Goal: Transaction & Acquisition: Obtain resource

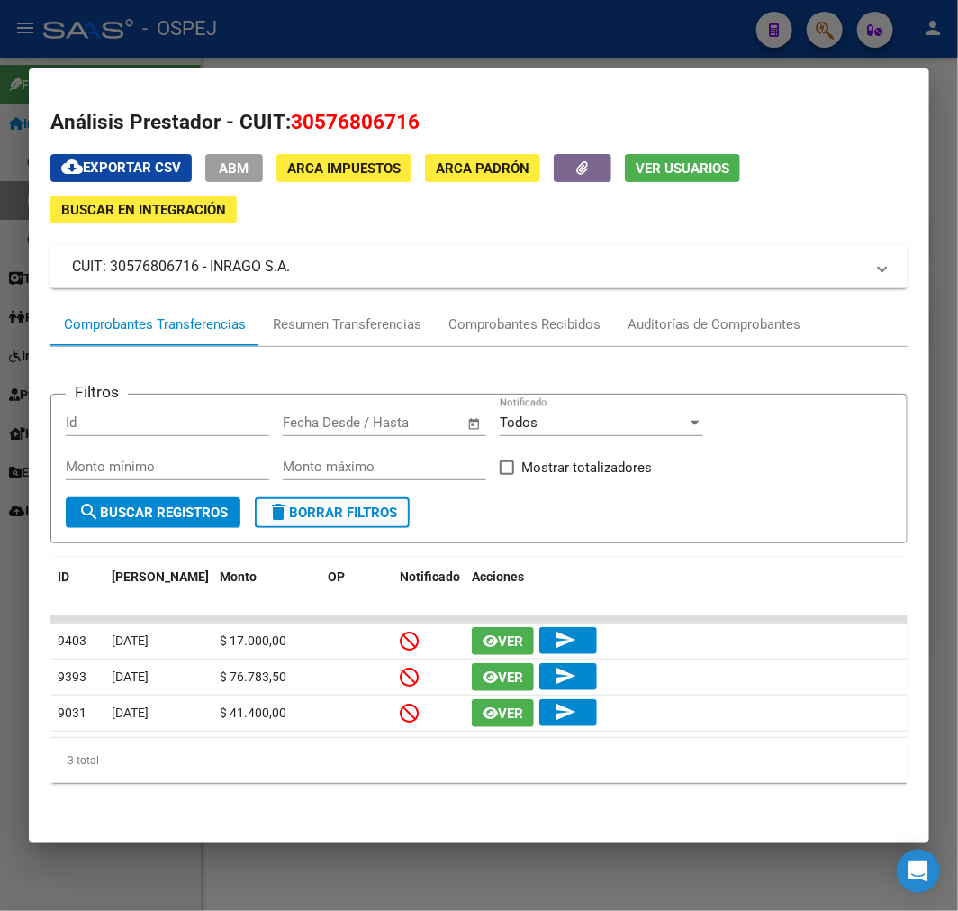
click at [439, 893] on div at bounding box center [479, 455] width 958 height 911
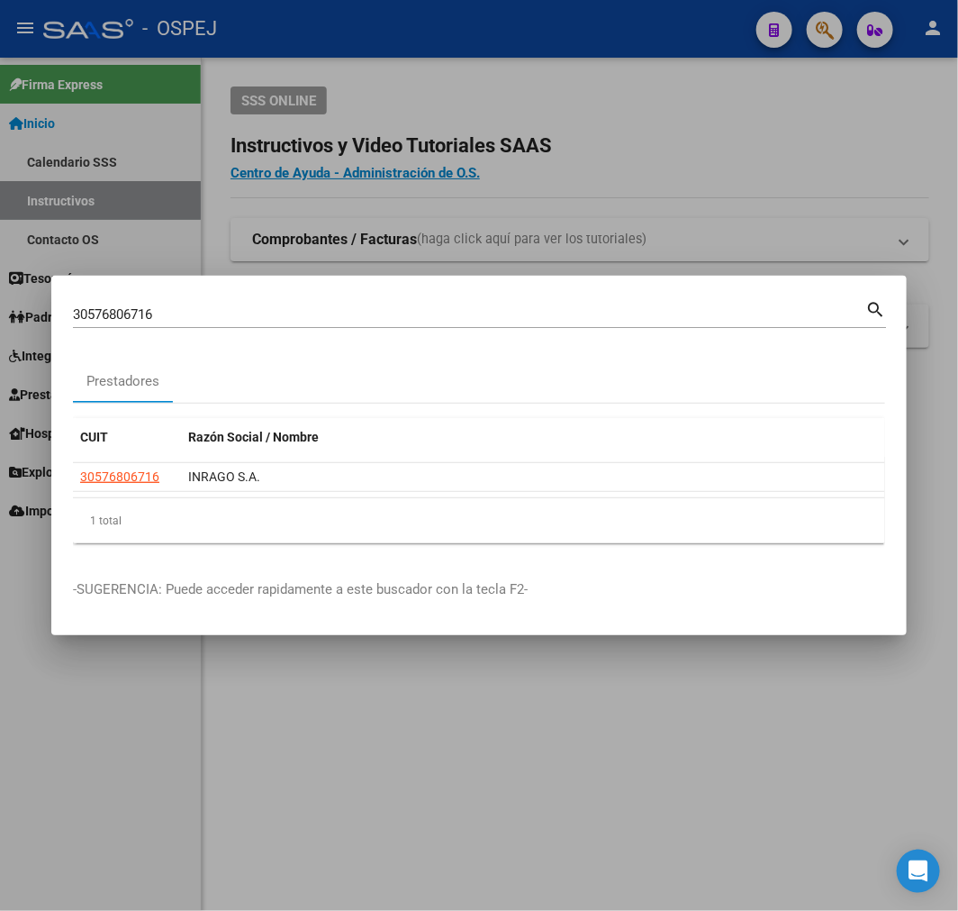
click at [186, 298] on mat-dialog-container "30576806716 Buscar (apellido, dni, cuil, nro traspaso, cuit, obra social) searc…" at bounding box center [479, 455] width 856 height 359
click at [168, 308] on input "30576806716" at bounding box center [469, 314] width 793 height 16
paste input "710485905"
type input "30710485905"
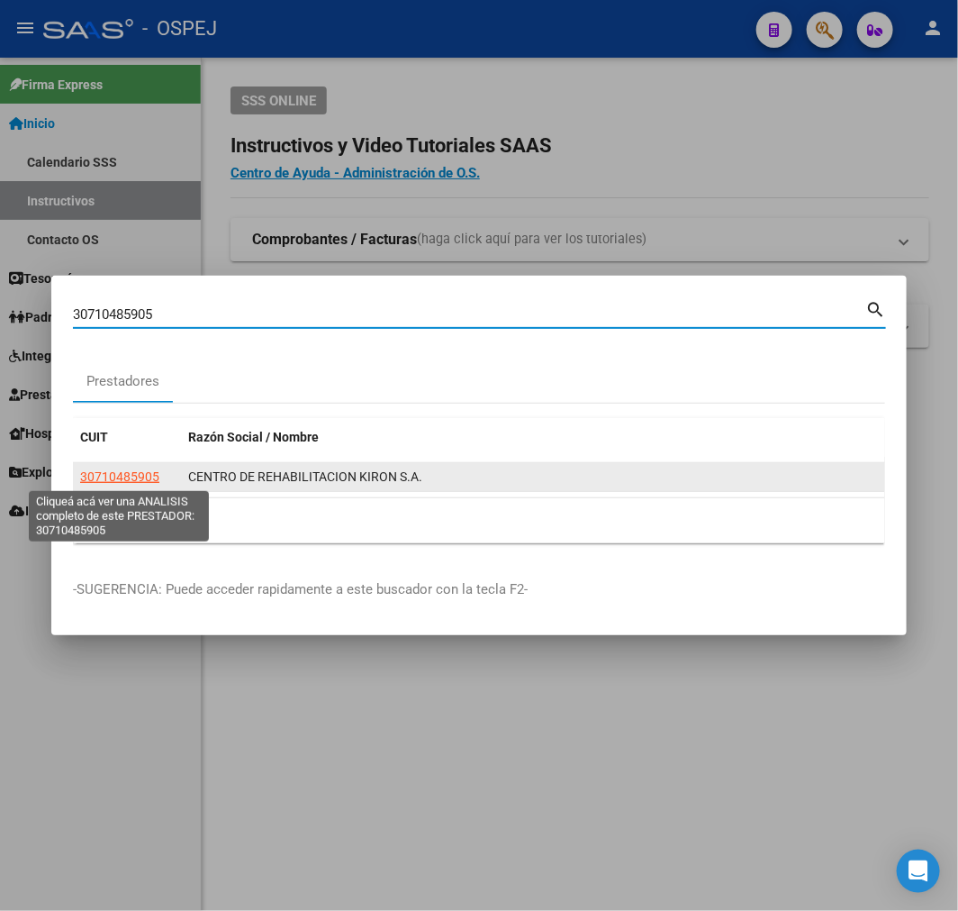
click at [117, 474] on span "30710485905" at bounding box center [119, 476] width 79 height 14
type textarea "30710485905"
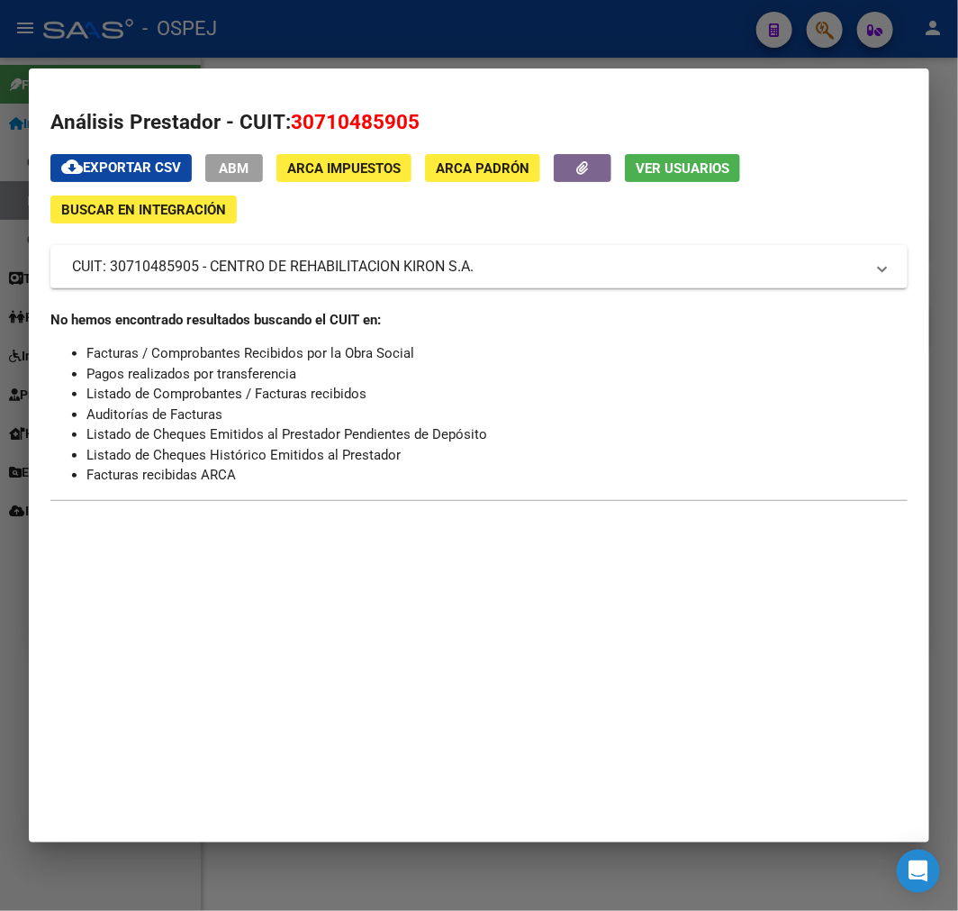
click at [787, 52] on div at bounding box center [479, 455] width 958 height 911
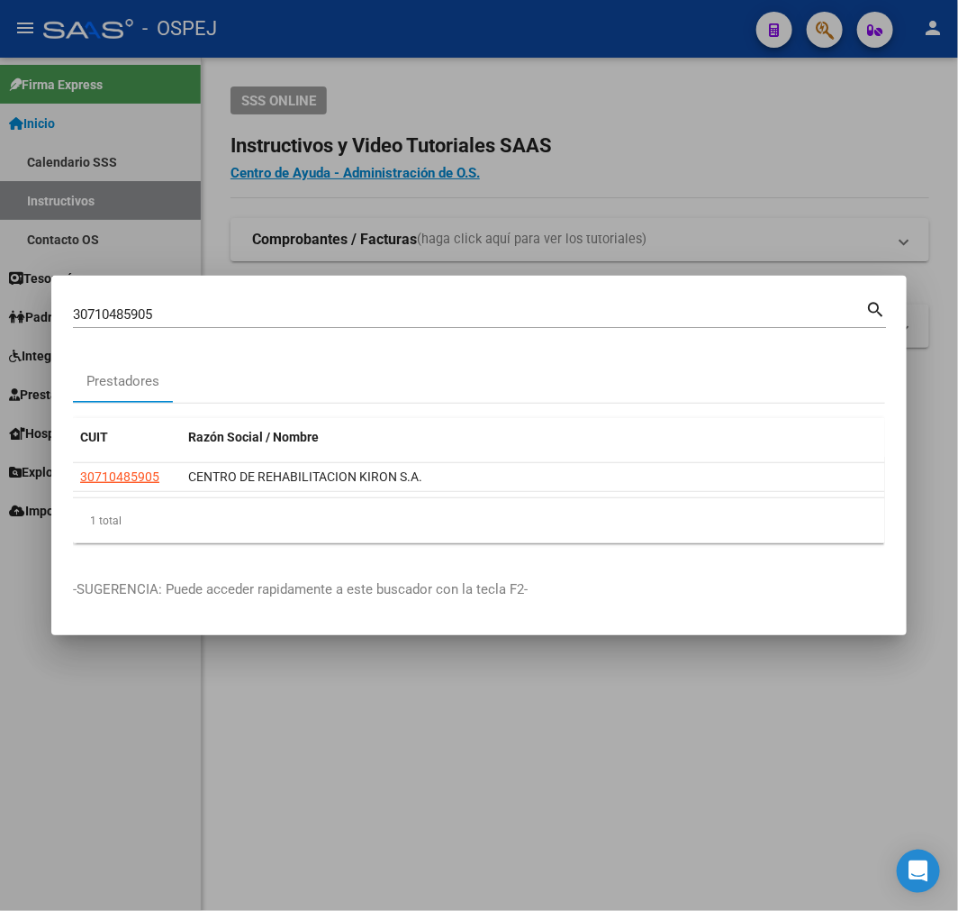
click at [813, 42] on div at bounding box center [479, 455] width 958 height 911
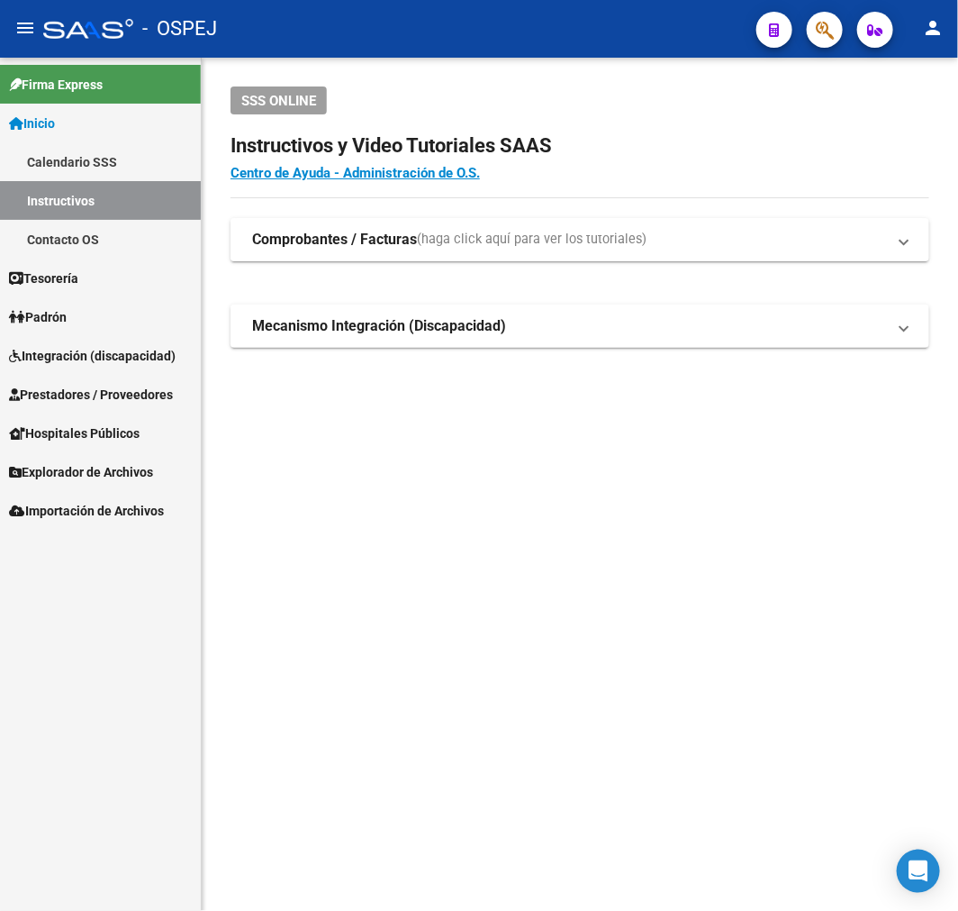
click at [813, 42] on button "button" at bounding box center [825, 30] width 36 height 36
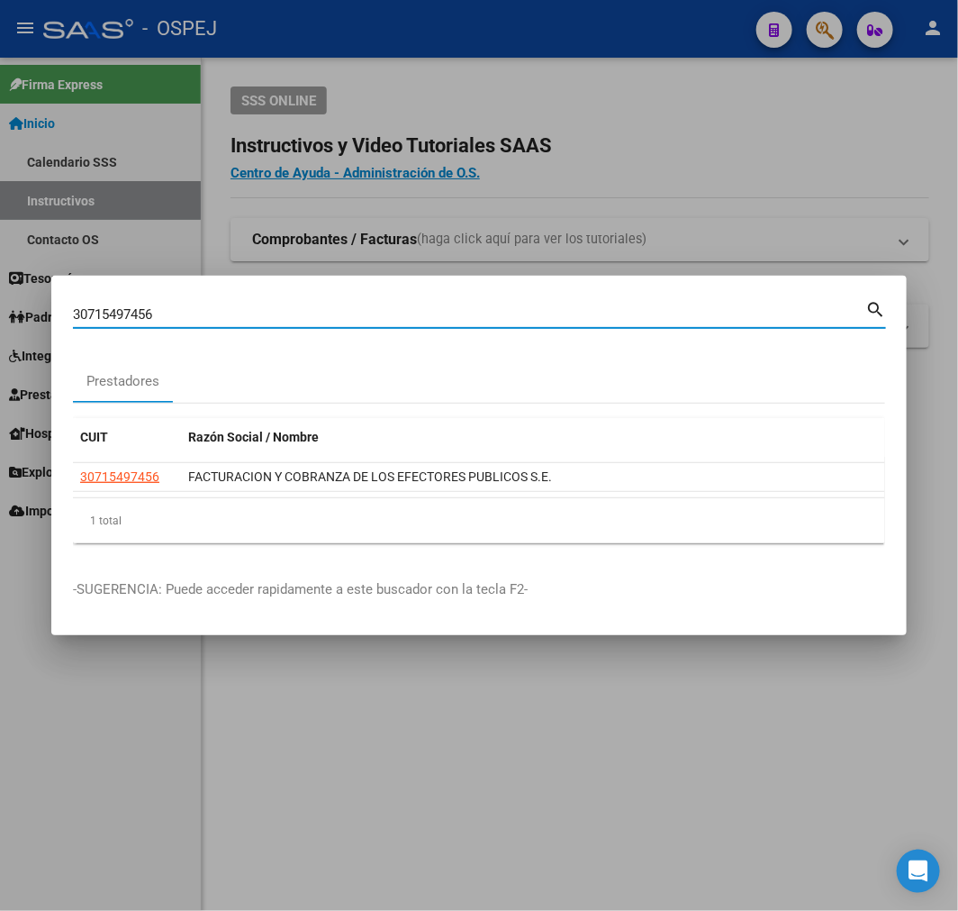
click at [385, 313] on input "30715497456" at bounding box center [469, 314] width 793 height 16
paste input "69966037"
type input "3069966037"
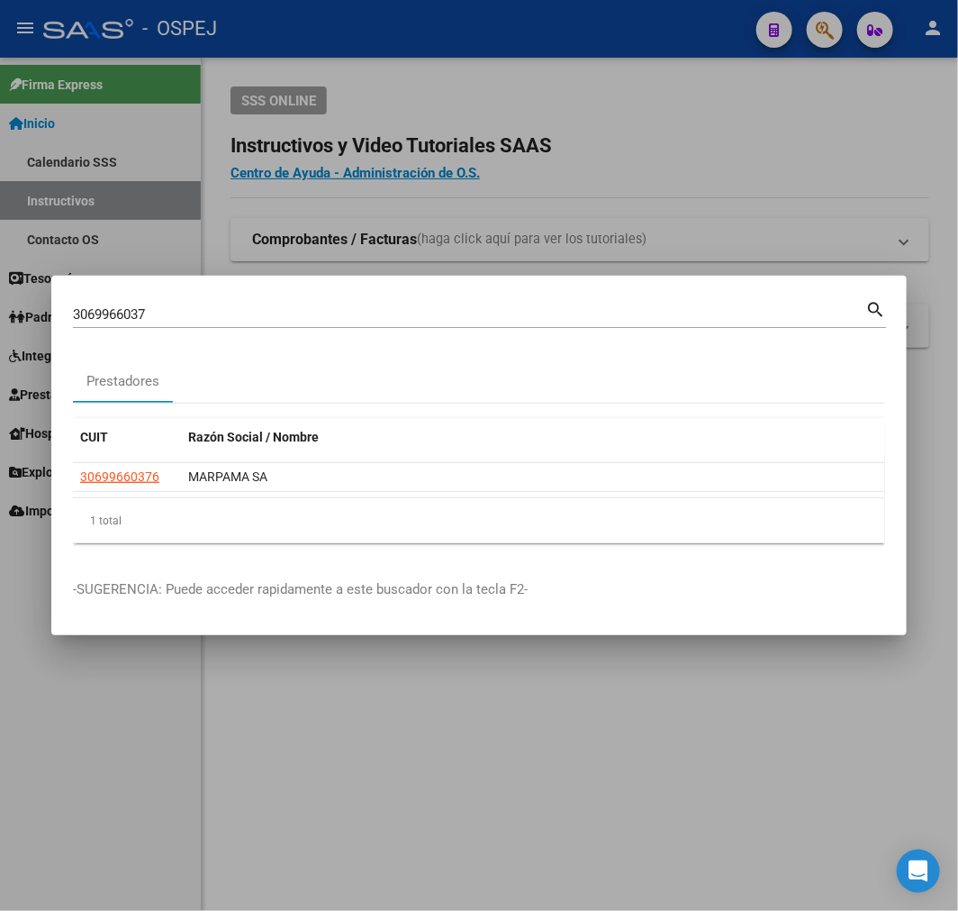
click at [586, 236] on div at bounding box center [479, 455] width 958 height 911
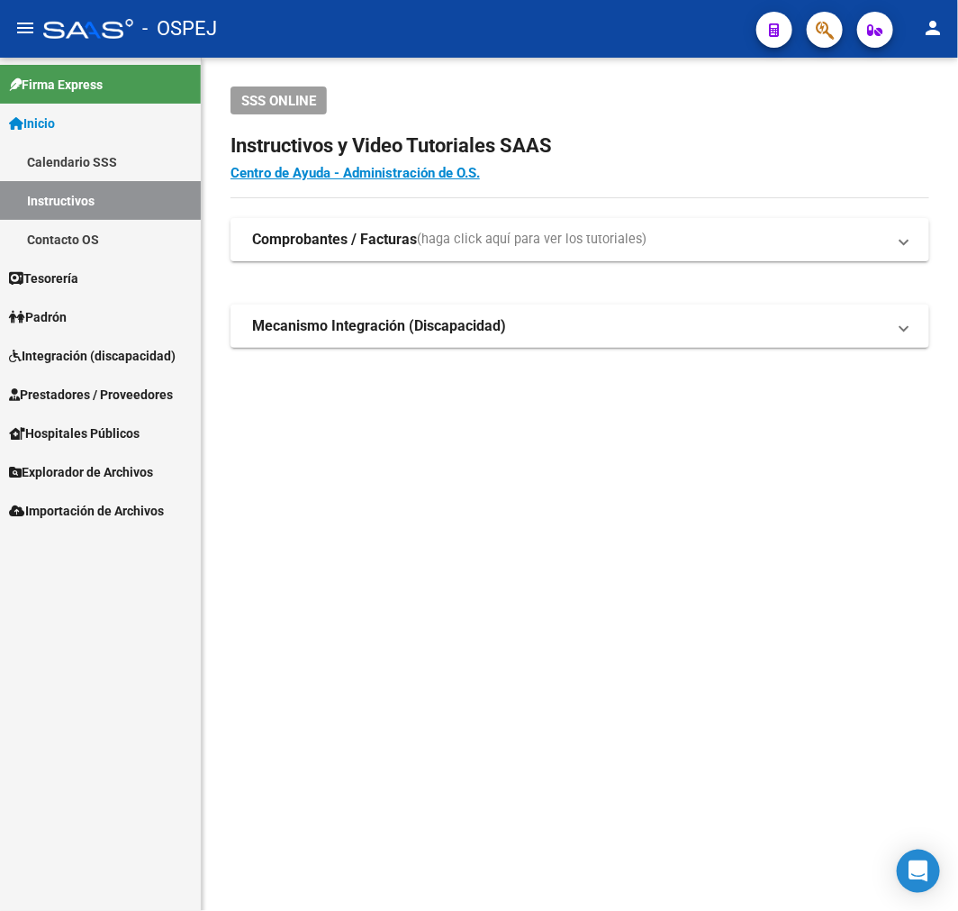
click at [131, 405] on link "Prestadores / Proveedores" at bounding box center [100, 394] width 201 height 39
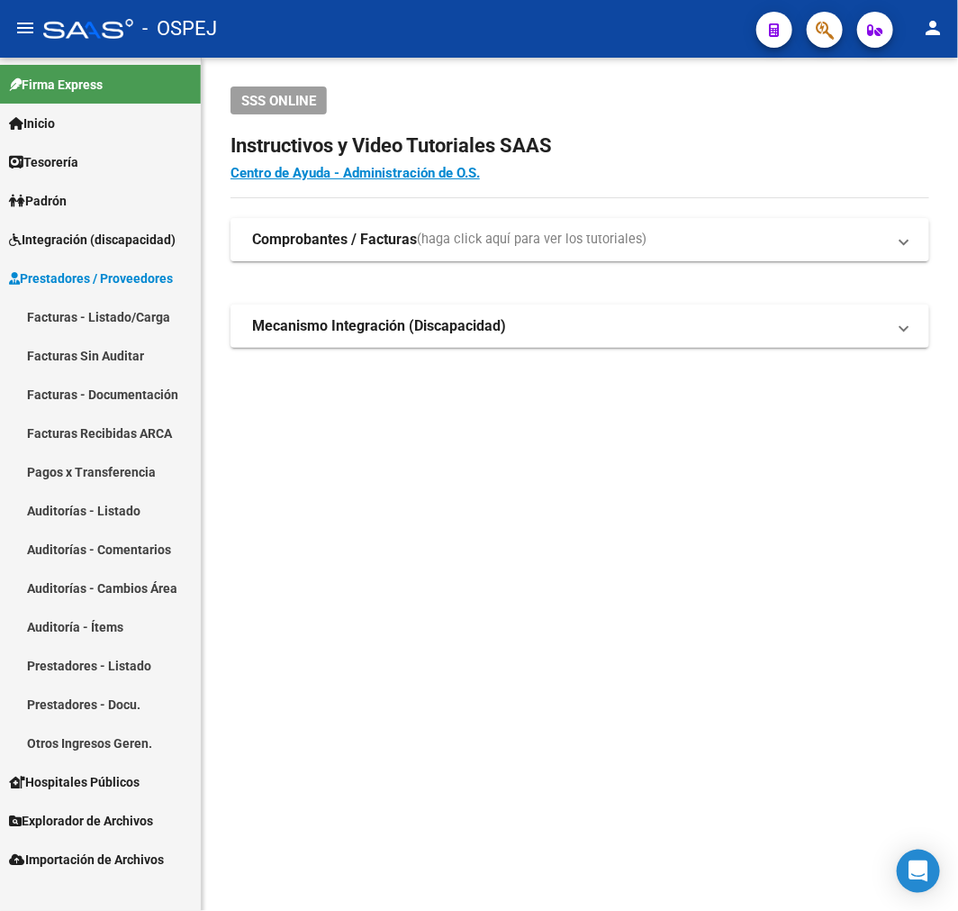
click at [156, 515] on link "Auditorías - Listado" at bounding box center [100, 510] width 201 height 39
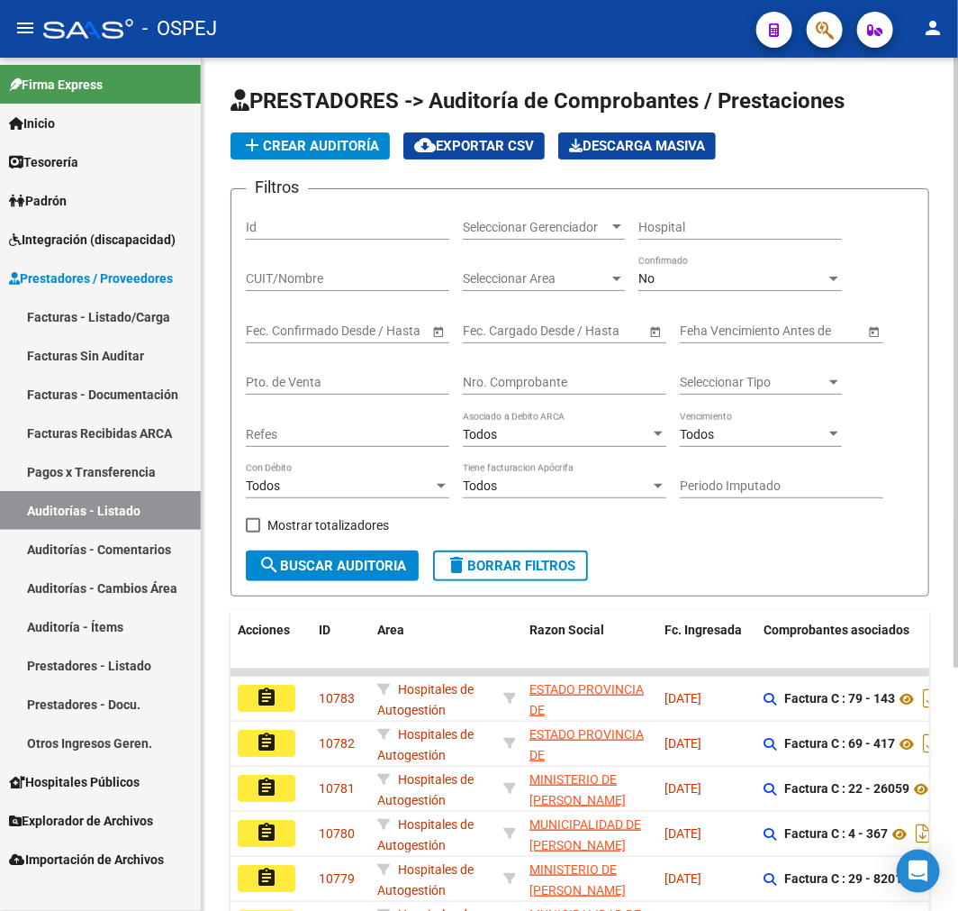
click at [527, 378] on input "Nro. Comprobante" at bounding box center [565, 382] width 204 height 15
click at [874, 439] on div "Filtros Id Seleccionar Gerenciador Seleccionar Gerenciador Hospital CUIT/Nombre…" at bounding box center [580, 377] width 668 height 347
click at [335, 147] on span "add Crear Auditoría" at bounding box center [310, 146] width 138 height 16
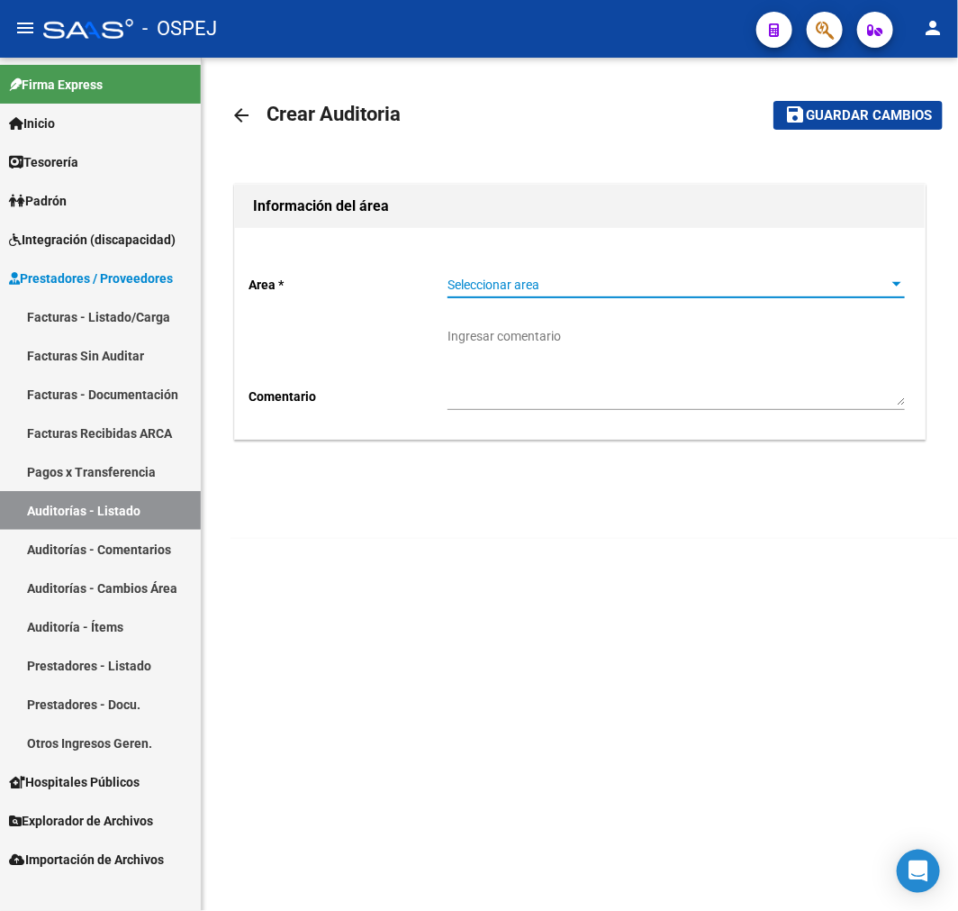
click at [512, 279] on span "Seleccionar area" at bounding box center [668, 284] width 441 height 15
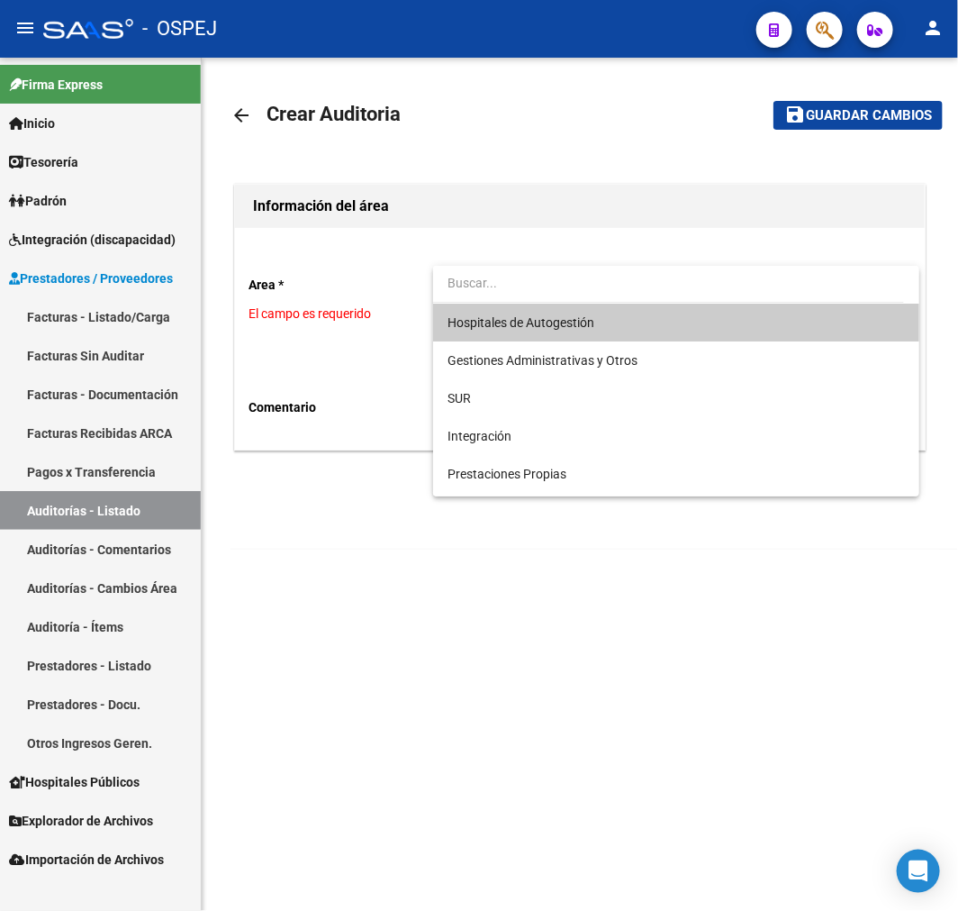
click at [554, 321] on span "Hospitales de Autogestión" at bounding box center [521, 322] width 147 height 14
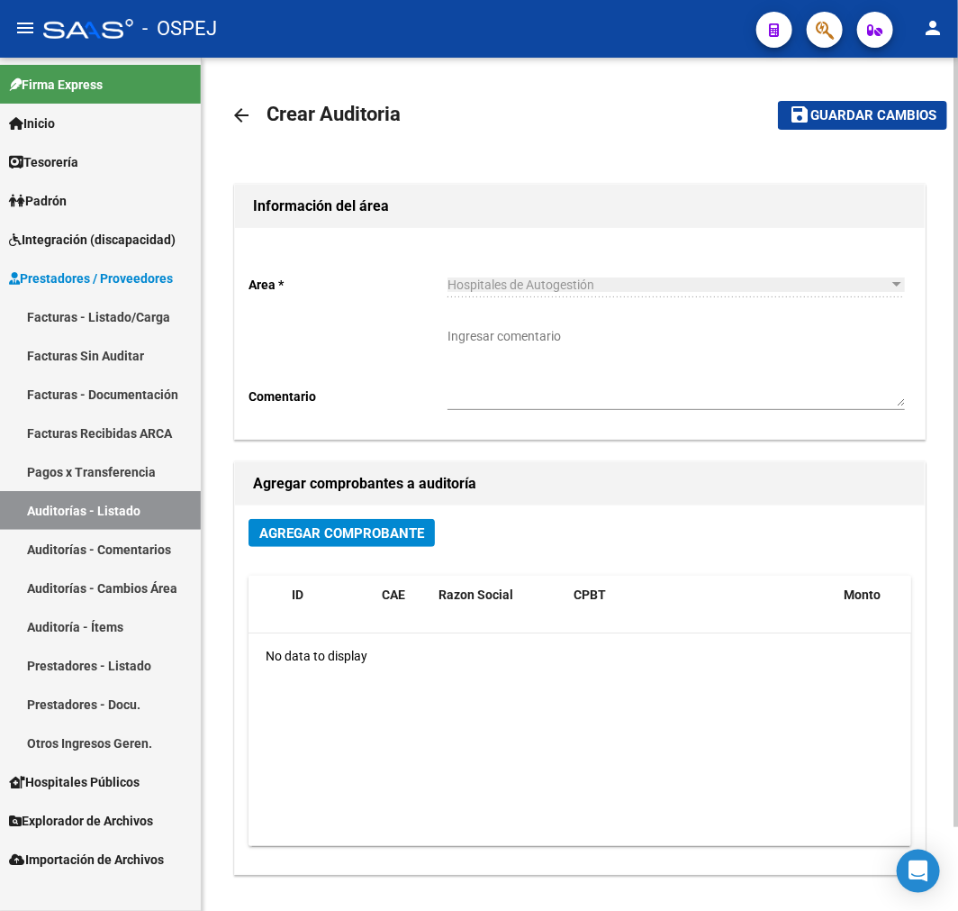
click at [318, 518] on div "Agregar Comprobante ID CAE Razon Social CPBT Monto Fecha Cpbt Fecha Recibido Do…" at bounding box center [580, 689] width 690 height 368
click at [343, 527] on span "Agregar Comprobante" at bounding box center [341, 533] width 165 height 16
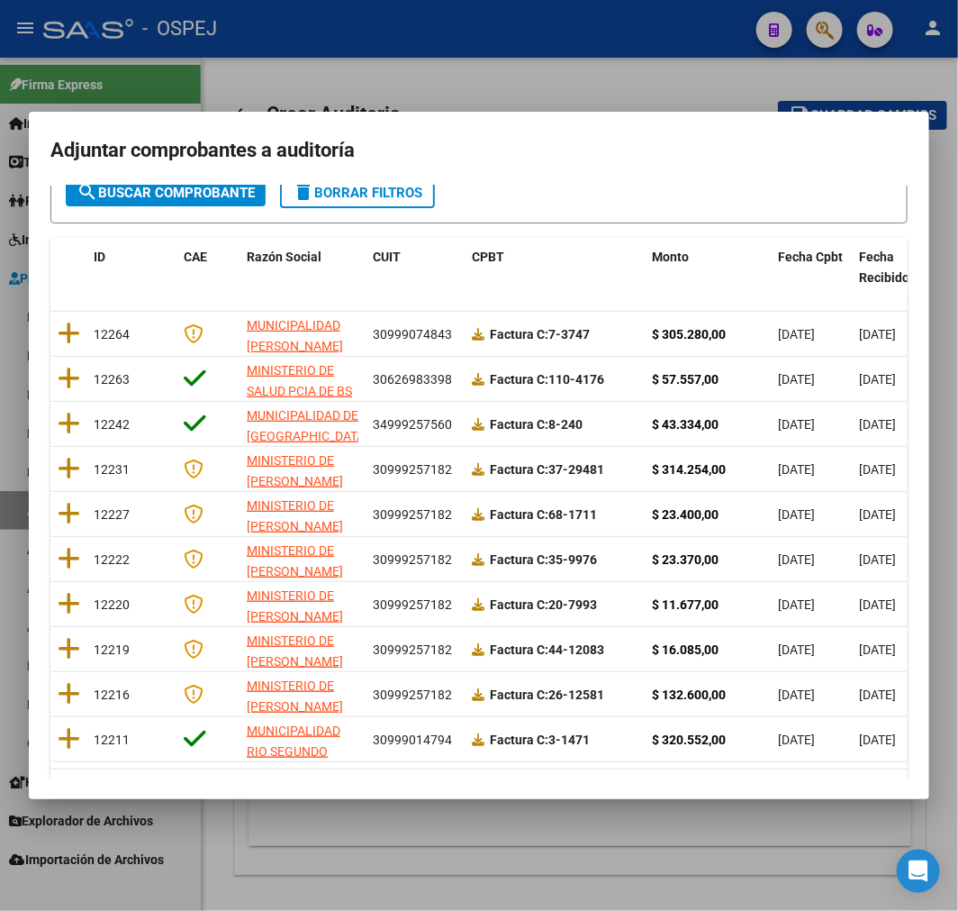
scroll to position [231, 0]
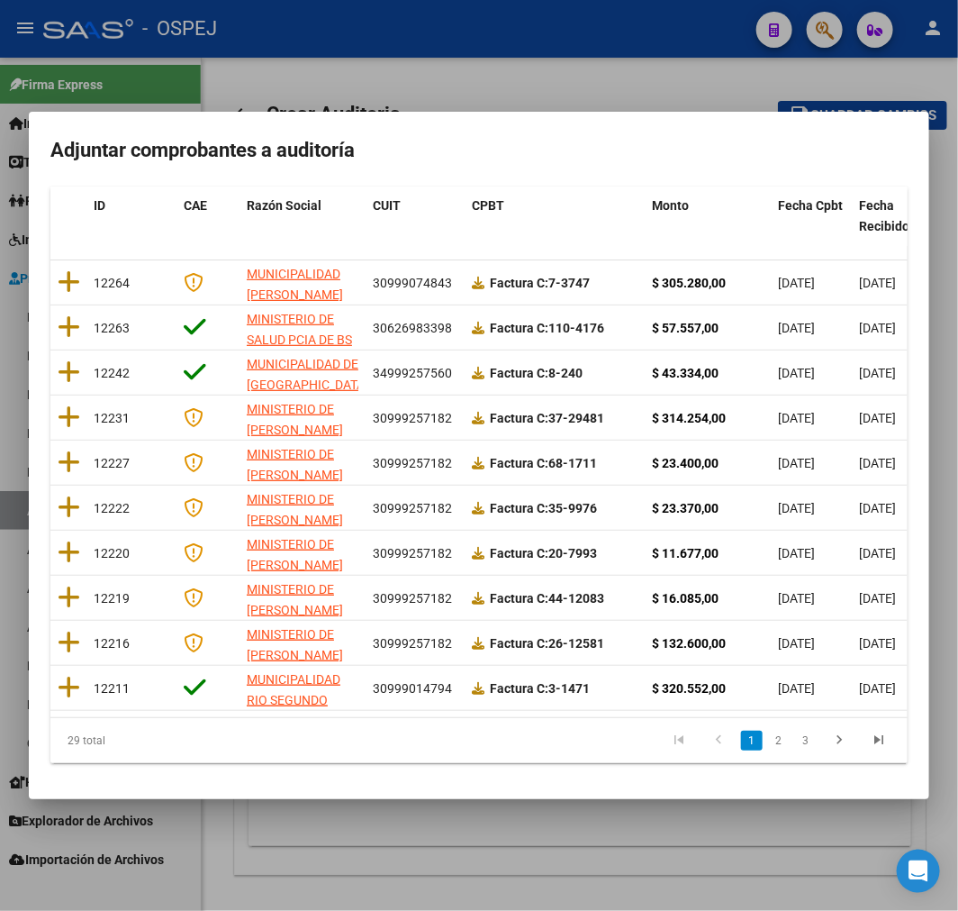
click at [463, 868] on div at bounding box center [479, 455] width 958 height 911
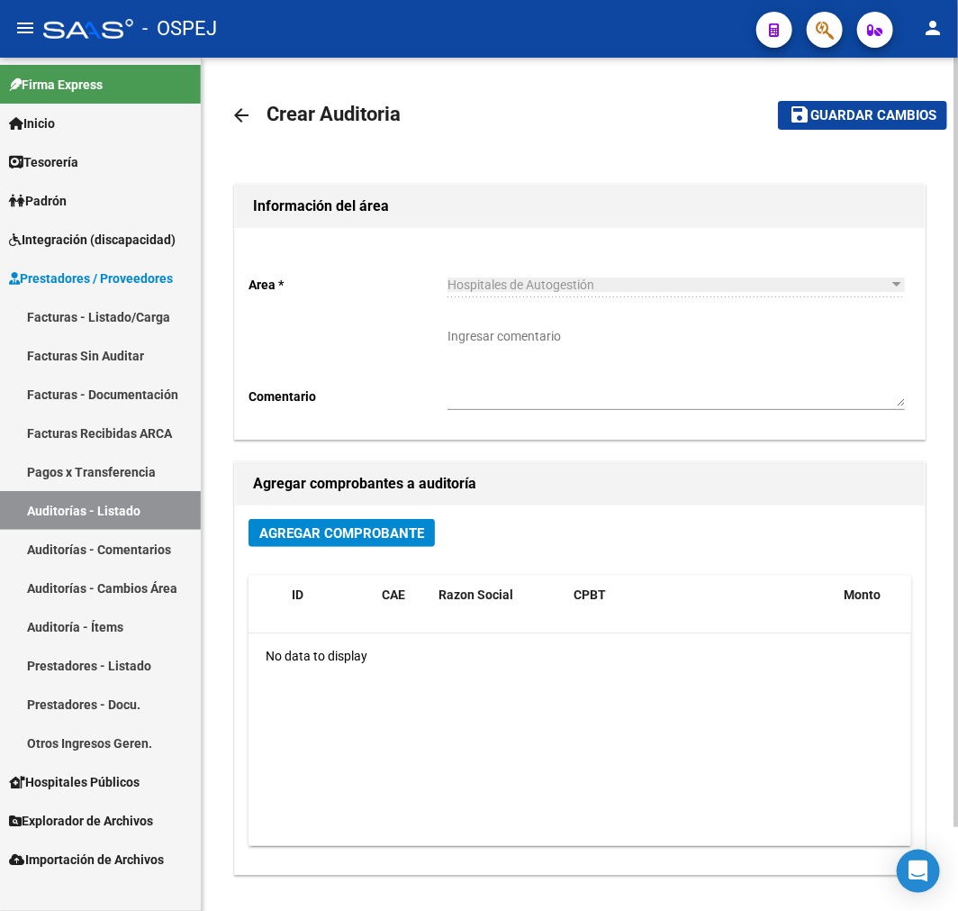
click at [245, 113] on mat-icon "arrow_back" at bounding box center [242, 115] width 22 height 22
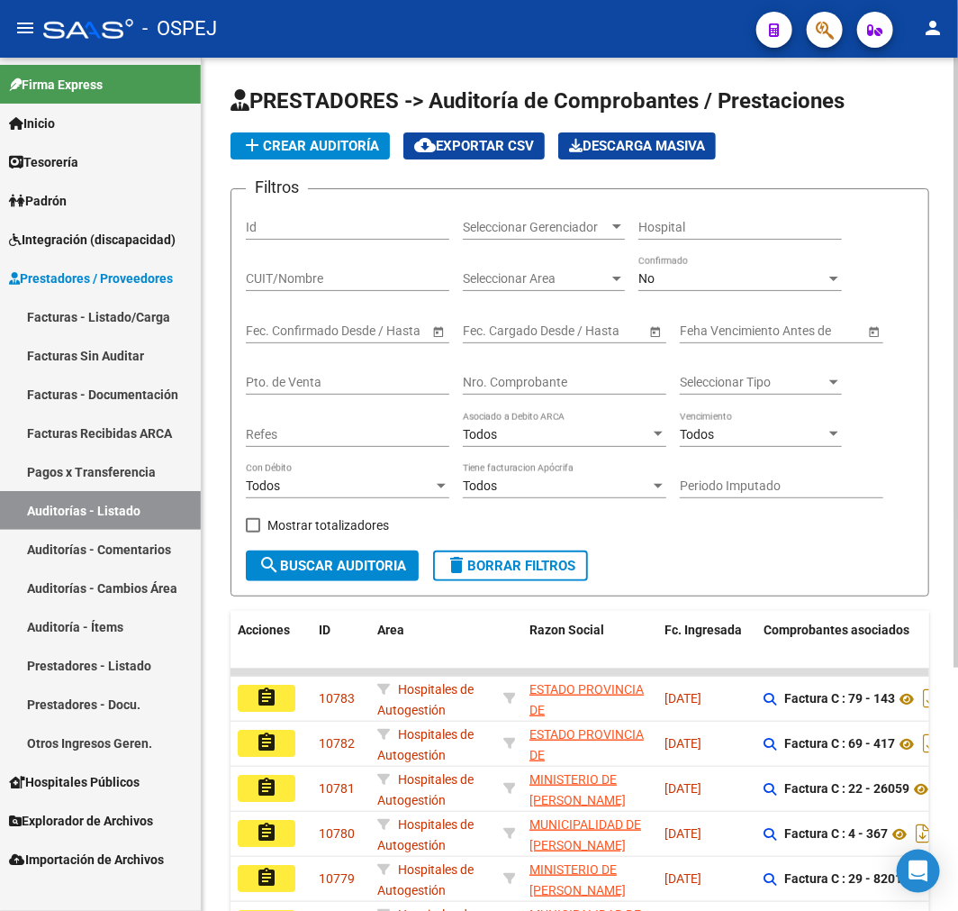
drag, startPoint x: 687, startPoint y: 445, endPoint x: 748, endPoint y: 407, distance: 71.2
click at [693, 443] on div "Todos Vencimiento" at bounding box center [761, 429] width 162 height 36
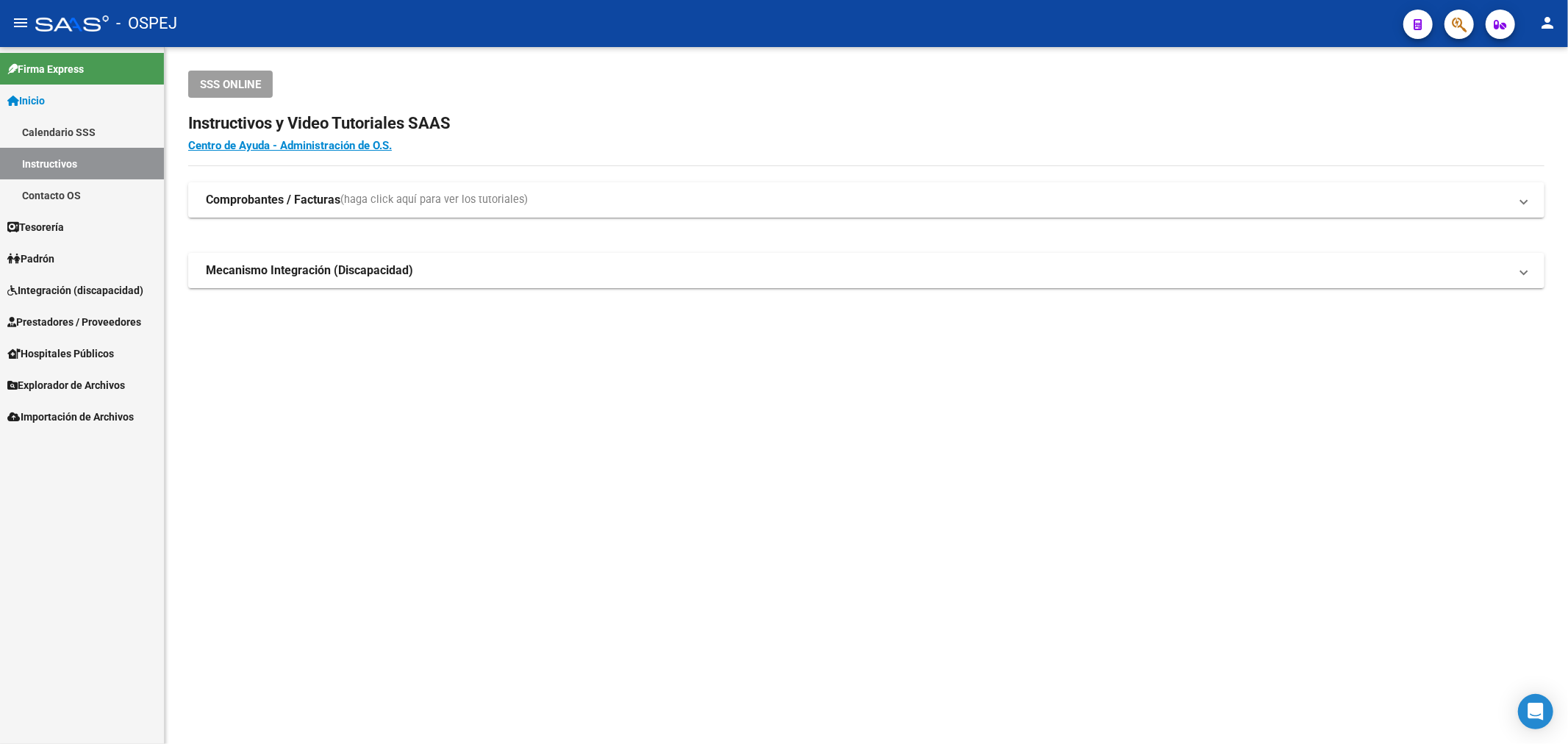
click at [100, 336] on link "Prestadores / Proveedores" at bounding box center [82, 322] width 164 height 32
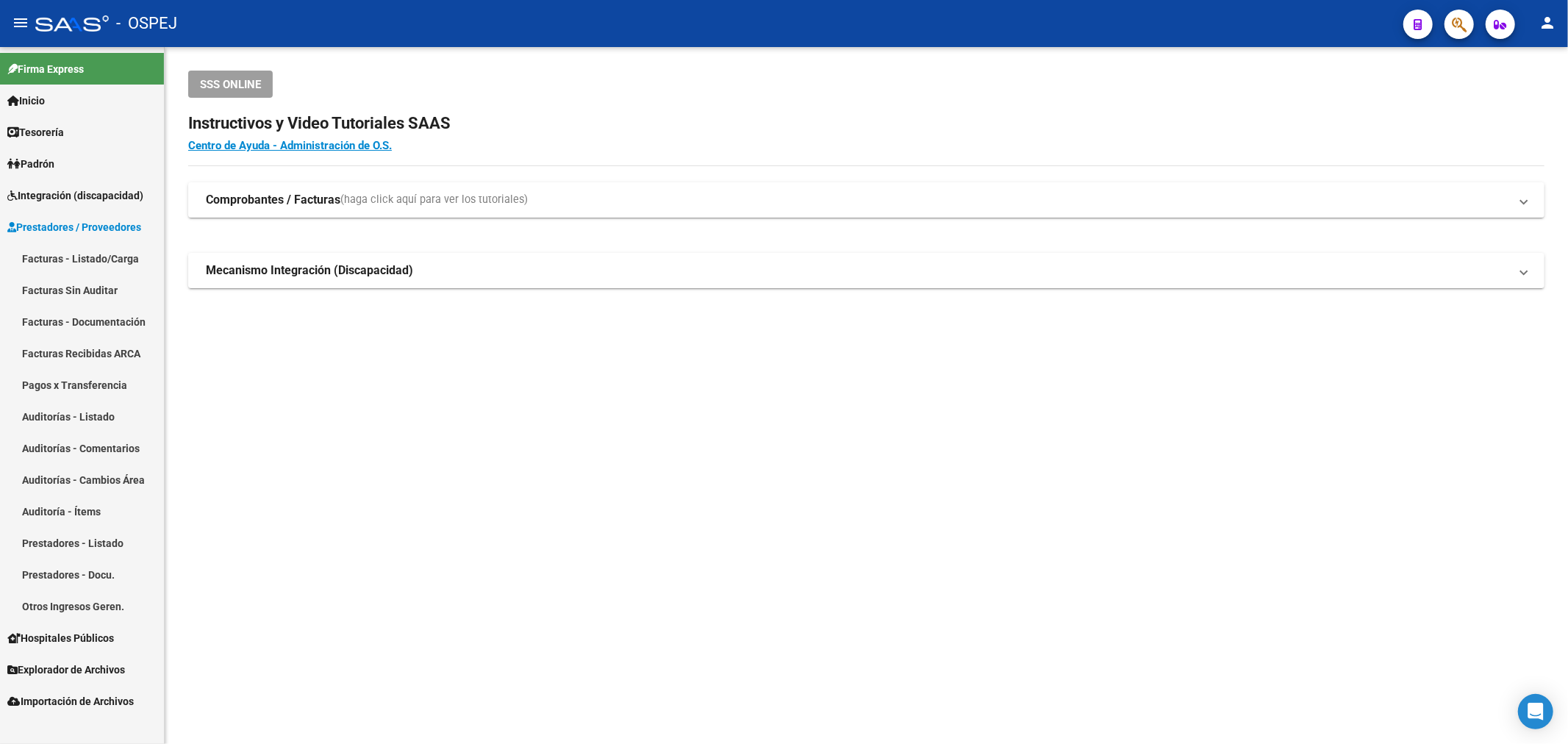
click at [105, 261] on link "Facturas - Listado/Carga" at bounding box center [82, 258] width 164 height 32
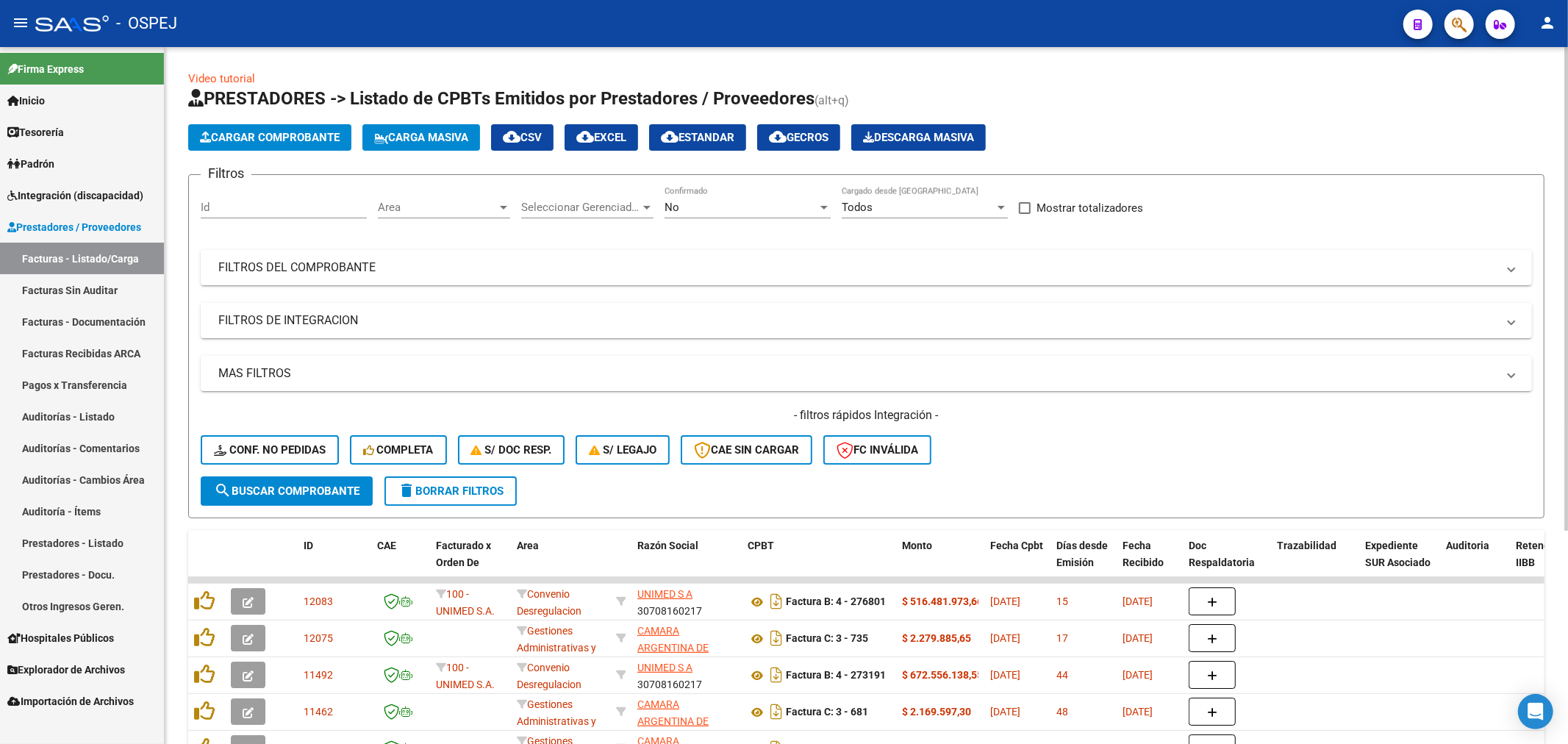
click at [706, 215] on div "No Confirmado" at bounding box center [748, 203] width 167 height 32
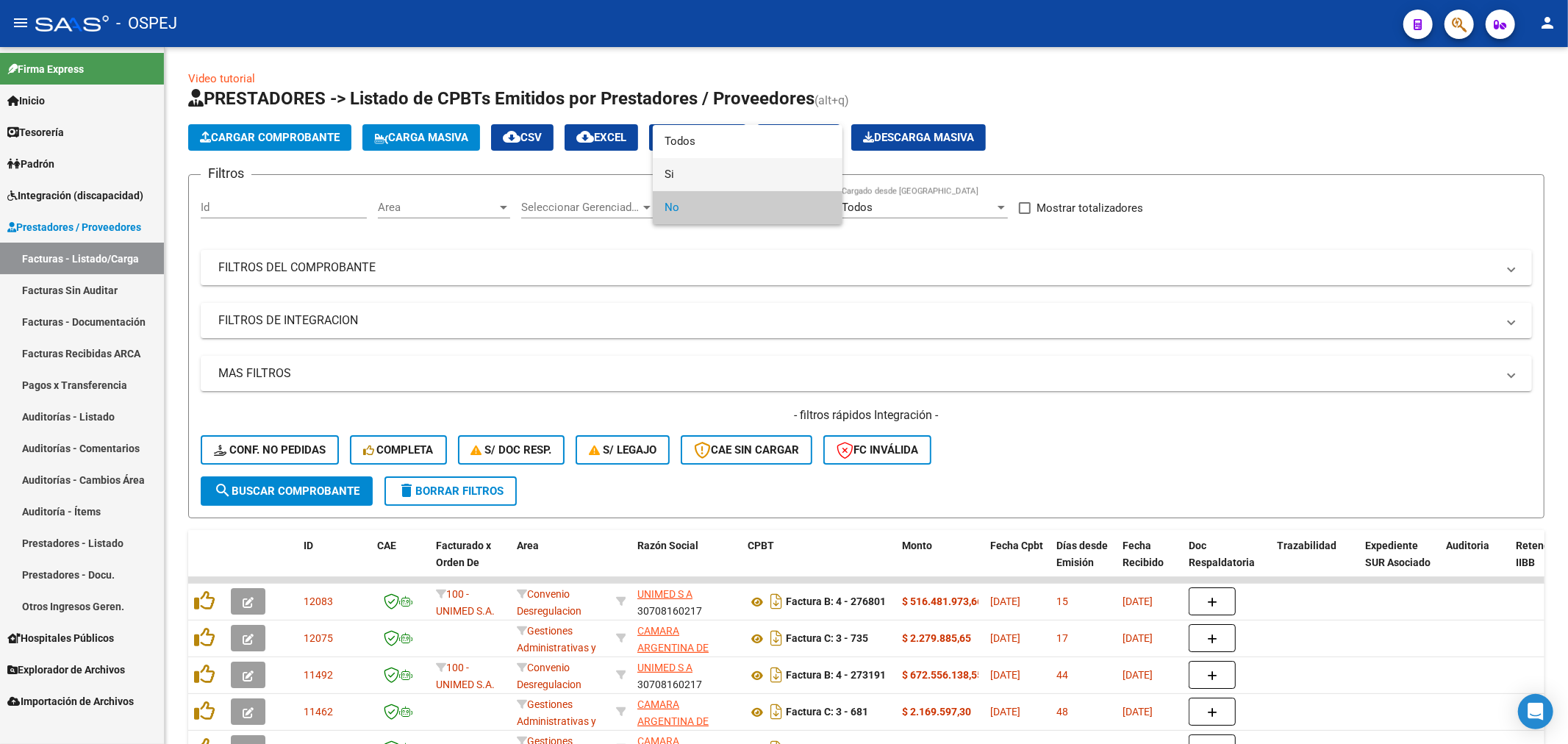
click at [703, 159] on span "Si" at bounding box center [748, 175] width 167 height 33
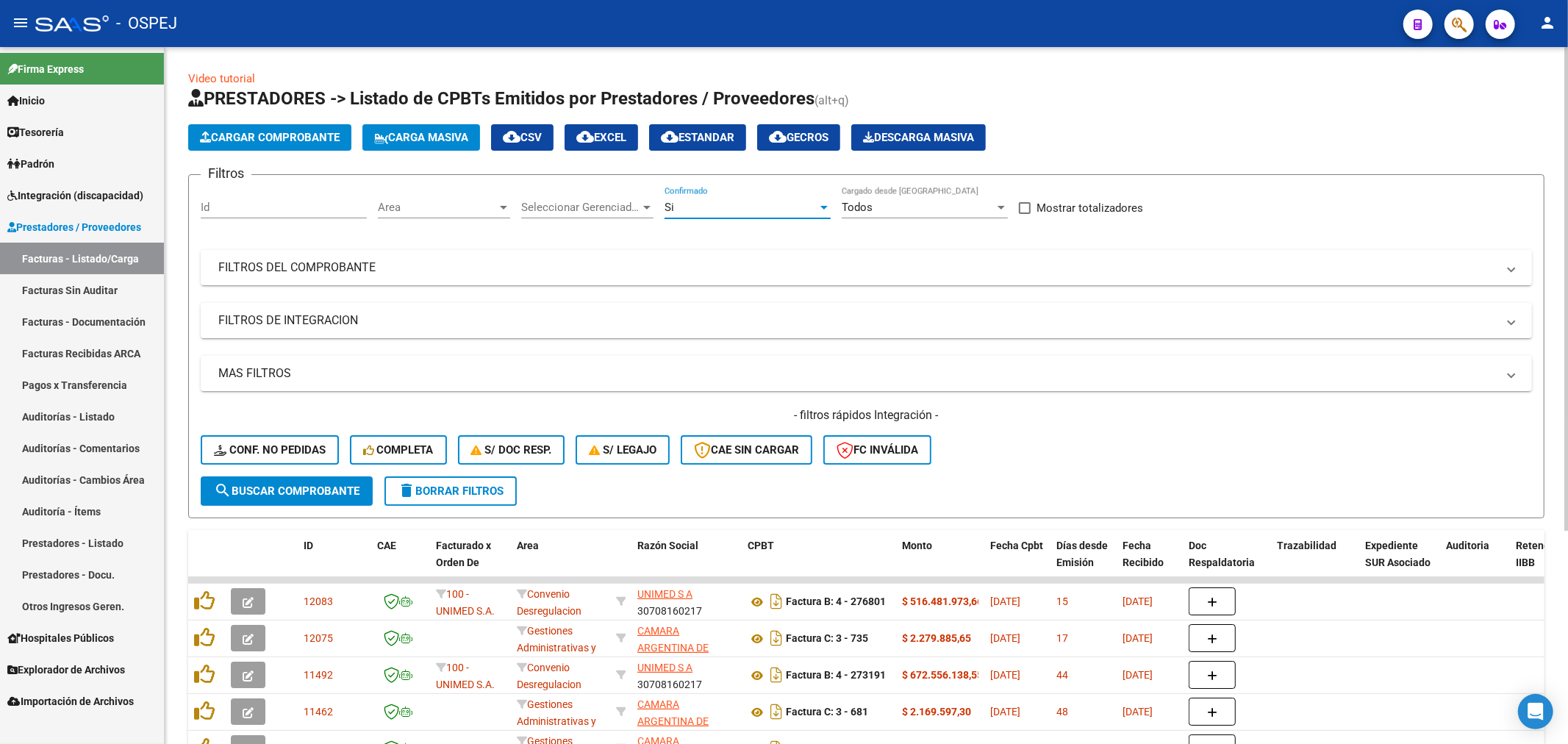
click at [547, 263] on mat-panel-title "FILTROS DEL COMPROBANTE" at bounding box center [857, 268] width 1278 height 16
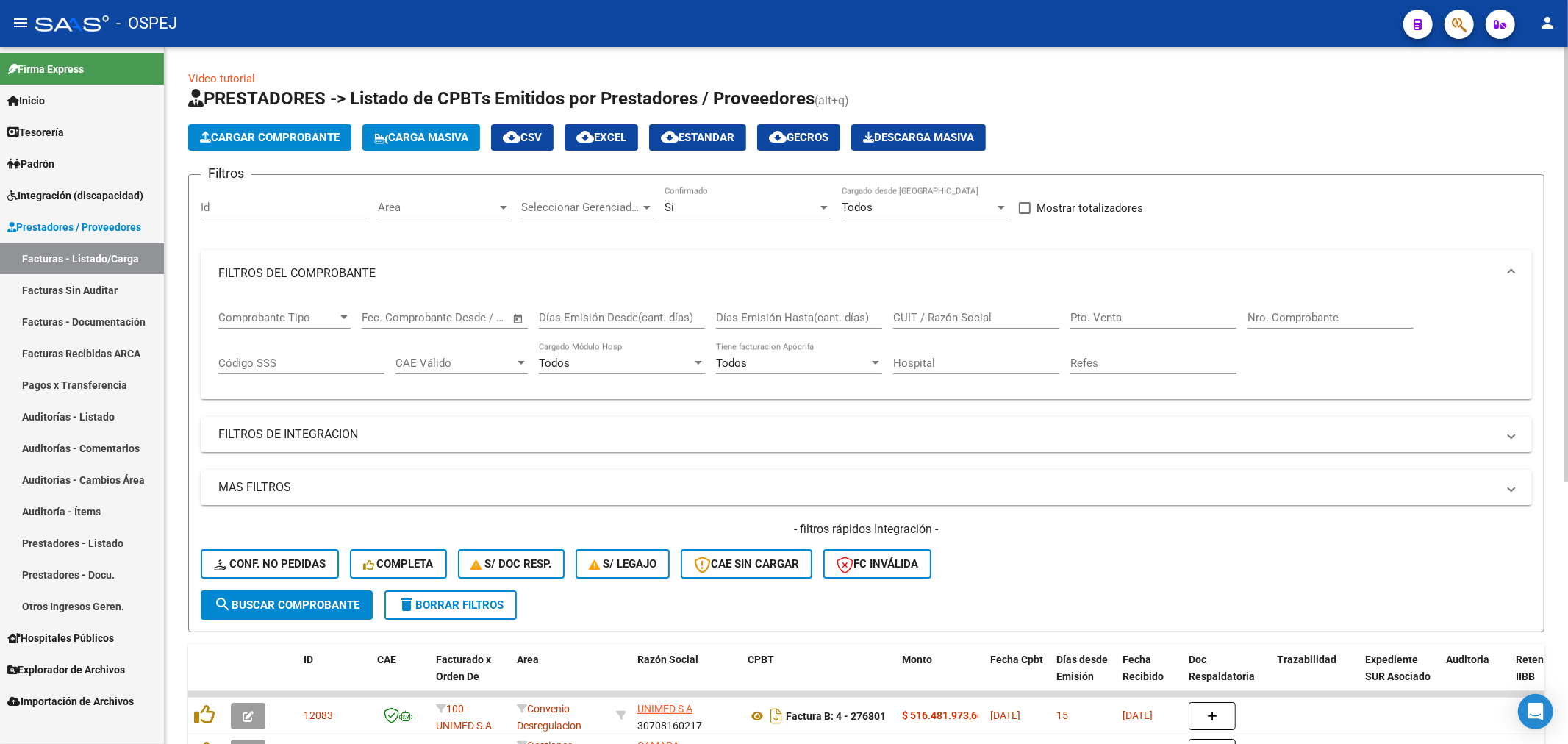
click at [442, 321] on input "text" at bounding box center [469, 318] width 71 height 13
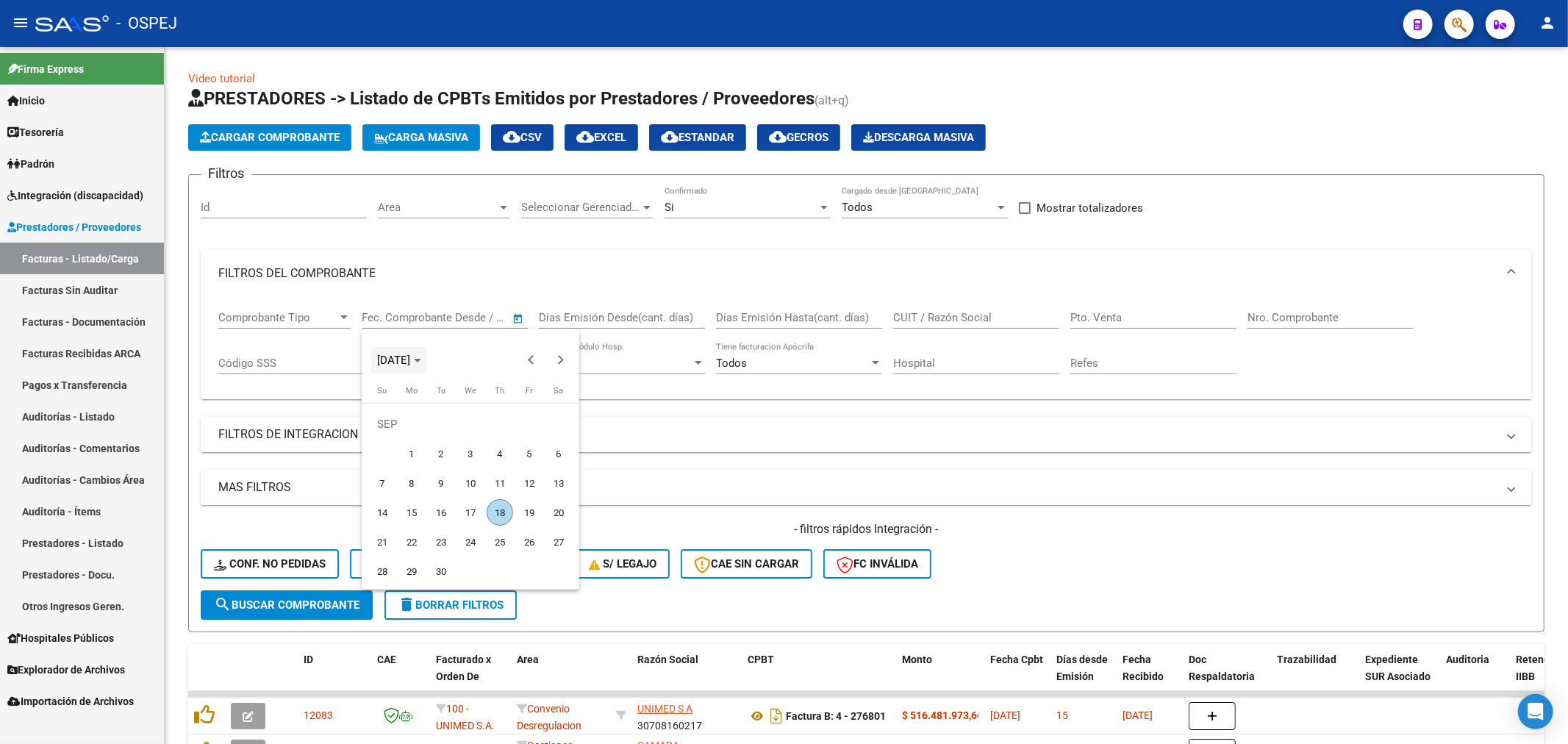
click at [411, 364] on span "[DATE]" at bounding box center [393, 360] width 33 height 13
click at [398, 466] on span "2024" at bounding box center [393, 466] width 47 height 26
click at [462, 493] on span "OCT" at bounding box center [445, 495] width 47 height 26
click at [441, 455] on span "1" at bounding box center [441, 453] width 26 height 26
type input "[DATE]"
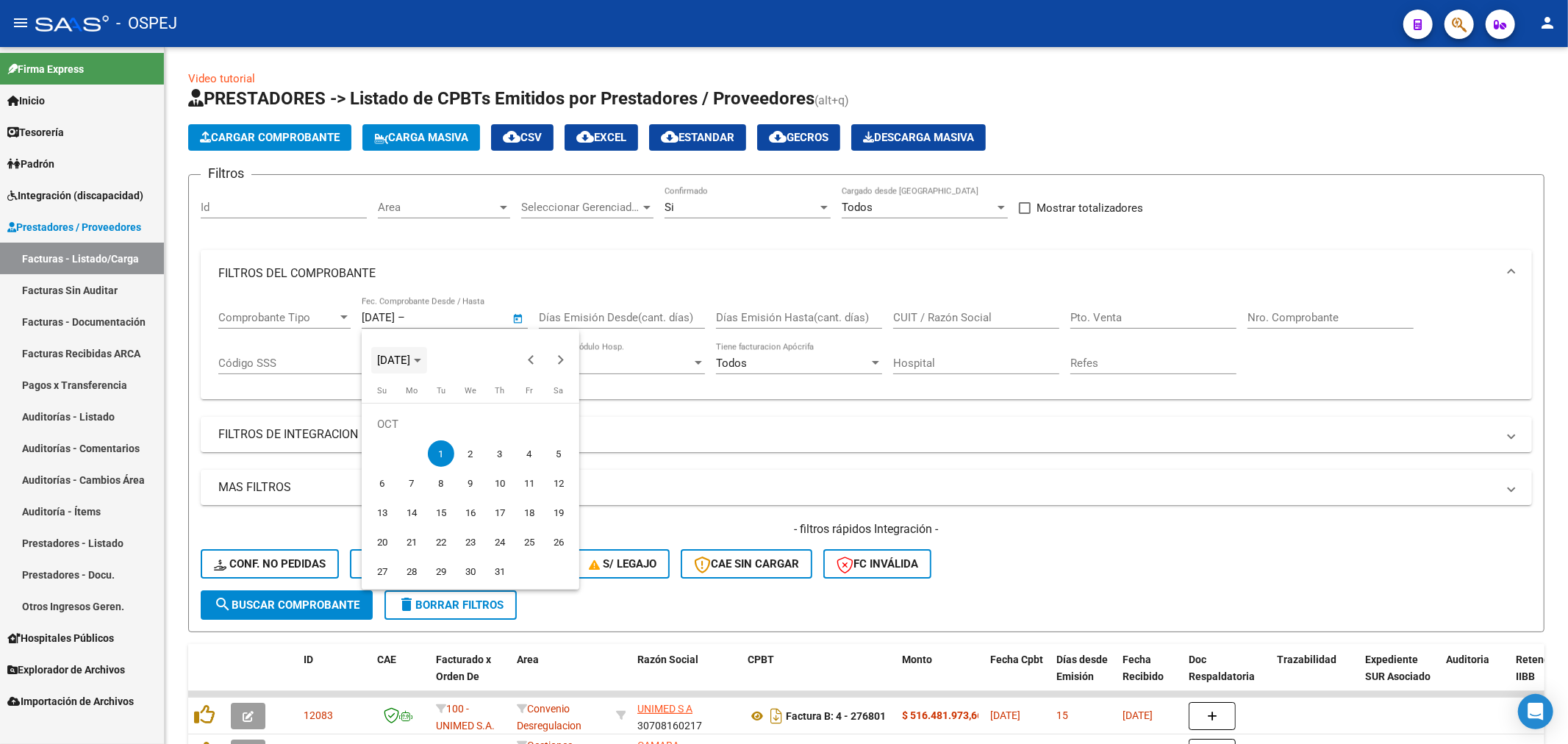
click at [421, 360] on icon "Choose month and year" at bounding box center [417, 360] width 7 height 4
click at [460, 466] on span "2025" at bounding box center [445, 466] width 47 height 26
click at [403, 491] on span "SEP" at bounding box center [393, 495] width 47 height 26
click at [411, 363] on span "[DATE]" at bounding box center [393, 360] width 33 height 13
click at [442, 467] on span "2025" at bounding box center [445, 466] width 47 height 26
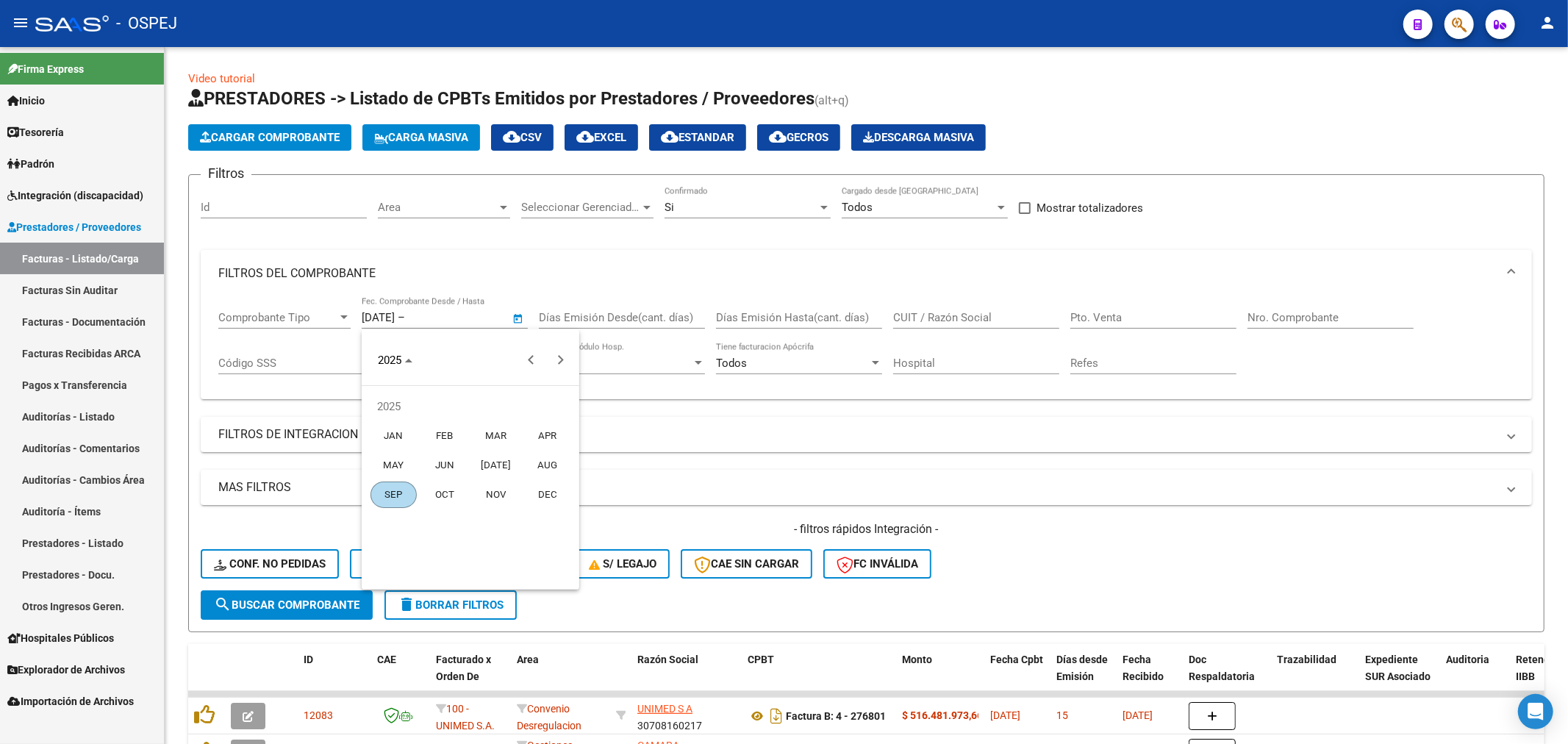
click at [562, 461] on span "AUG" at bounding box center [548, 466] width 47 height 26
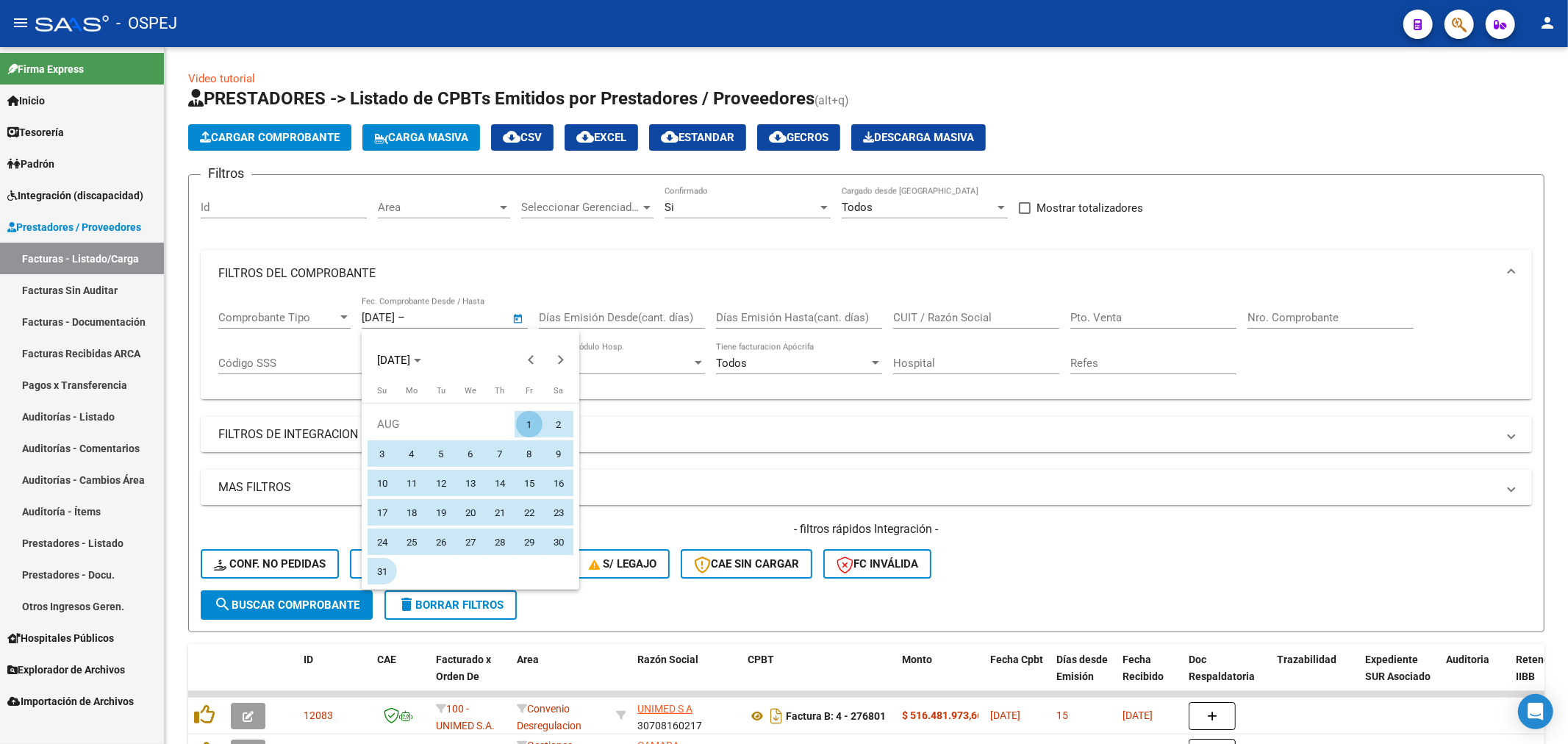
click at [385, 568] on span "31" at bounding box center [382, 572] width 26 height 26
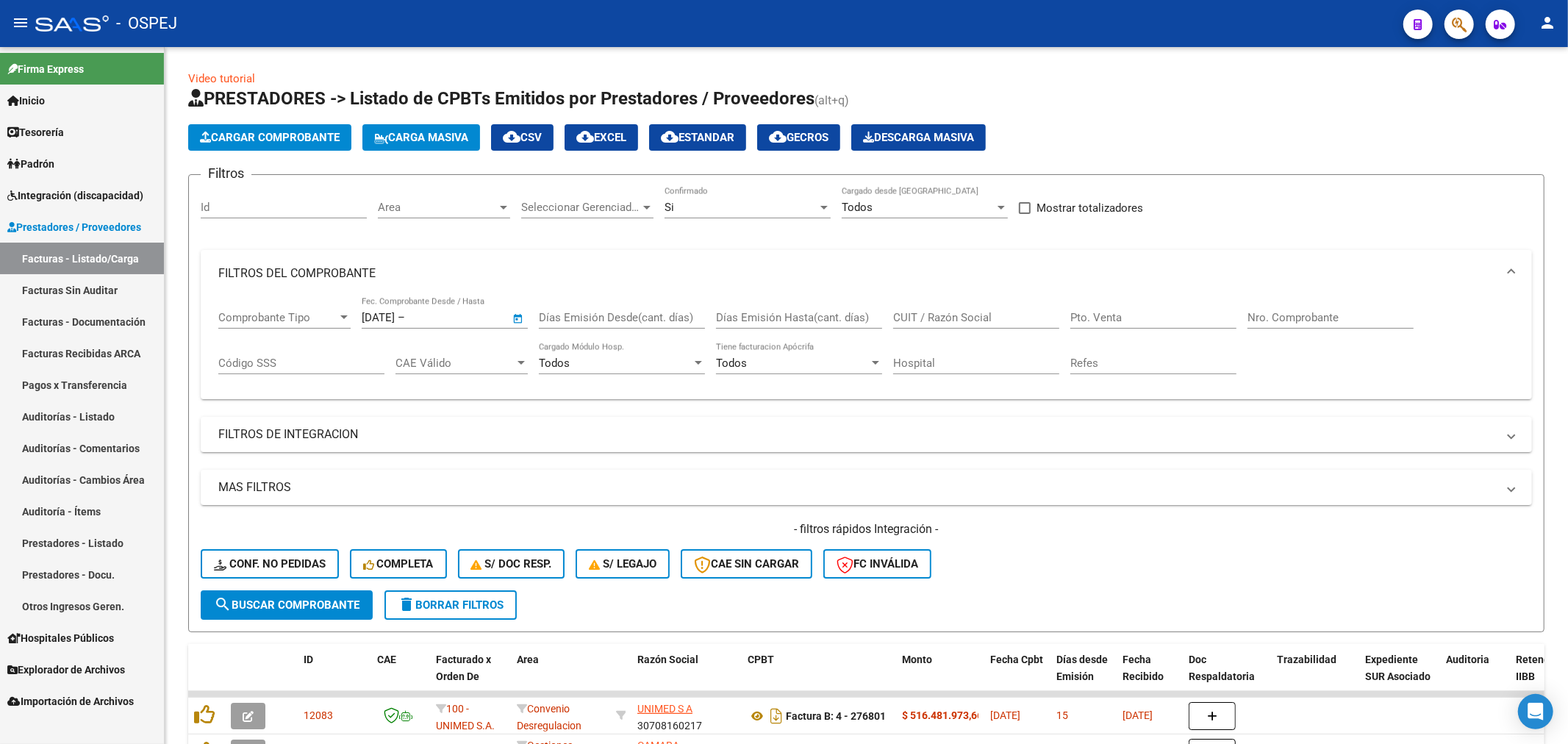
type input "[DATE]"
click at [340, 611] on span "search Buscar Comprobante" at bounding box center [287, 605] width 145 height 13
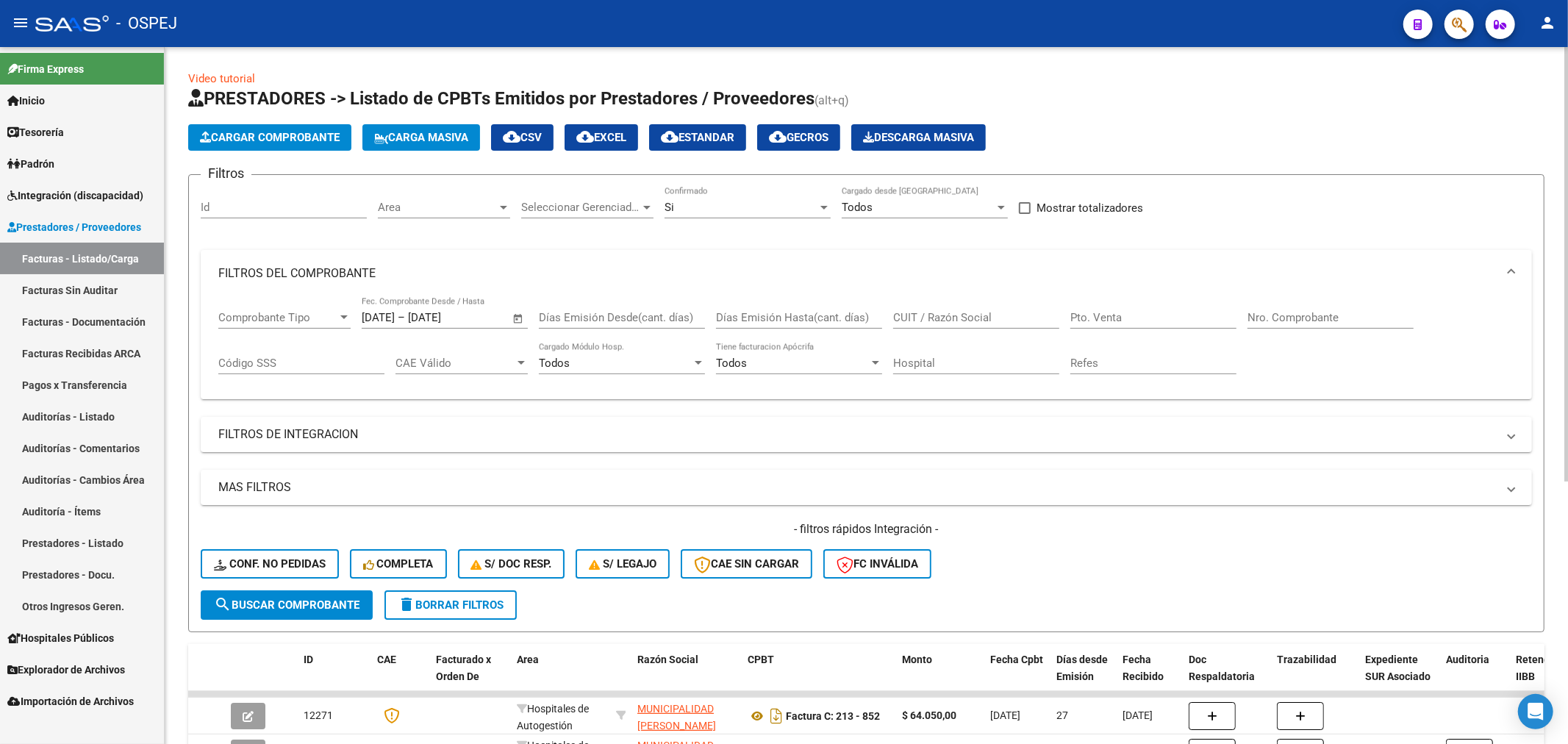
click at [756, 215] on div "Si Confirmado" at bounding box center [748, 203] width 167 height 32
drag, startPoint x: 746, startPoint y: 172, endPoint x: 726, endPoint y: 192, distance: 28.3
click at [746, 171] on span "Todos" at bounding box center [748, 175] width 167 height 33
click at [278, 599] on span "search Buscar Comprobante" at bounding box center [287, 605] width 145 height 13
click at [490, 219] on div "Area Area" at bounding box center [444, 210] width 132 height 46
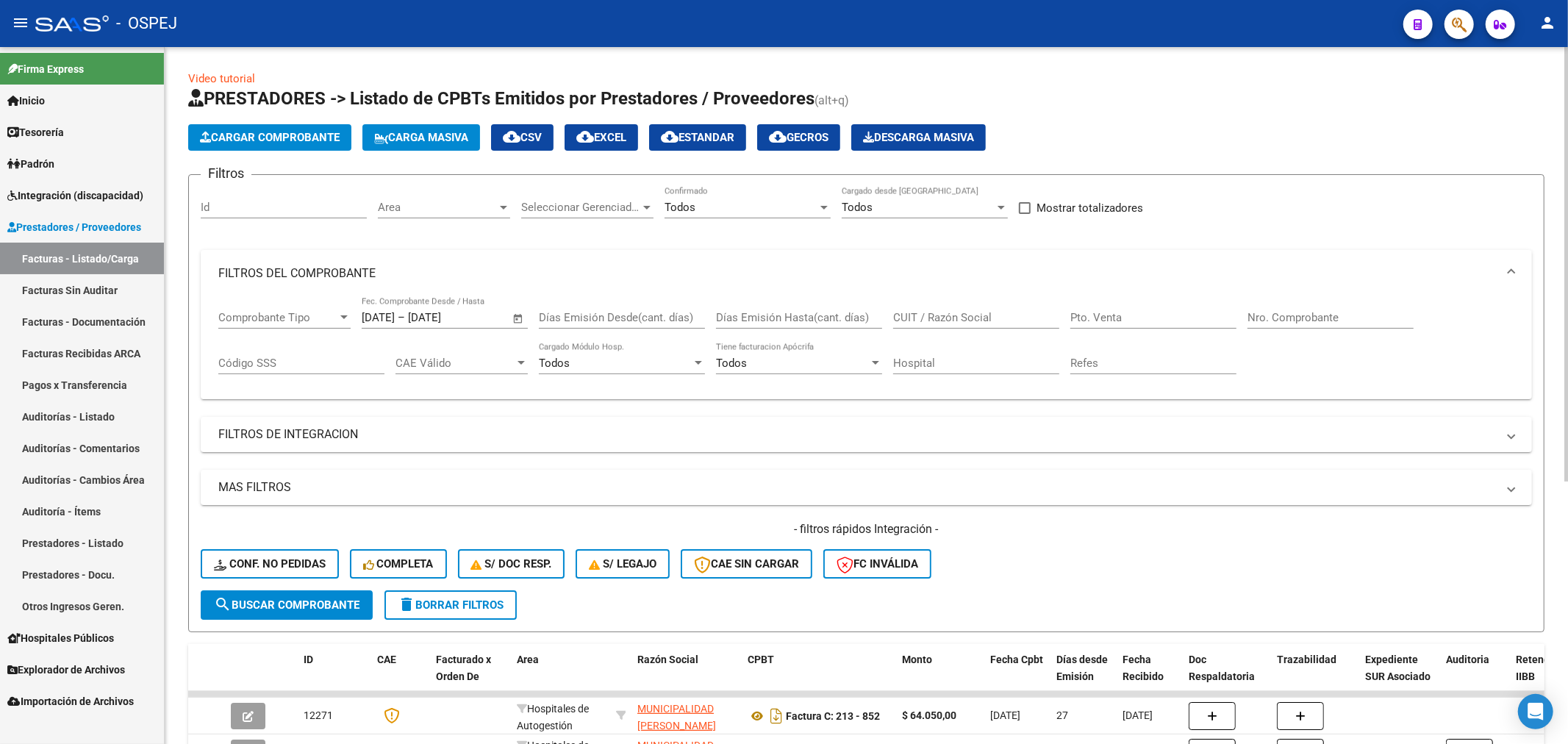
click at [490, 210] on span "Area" at bounding box center [438, 207] width 119 height 13
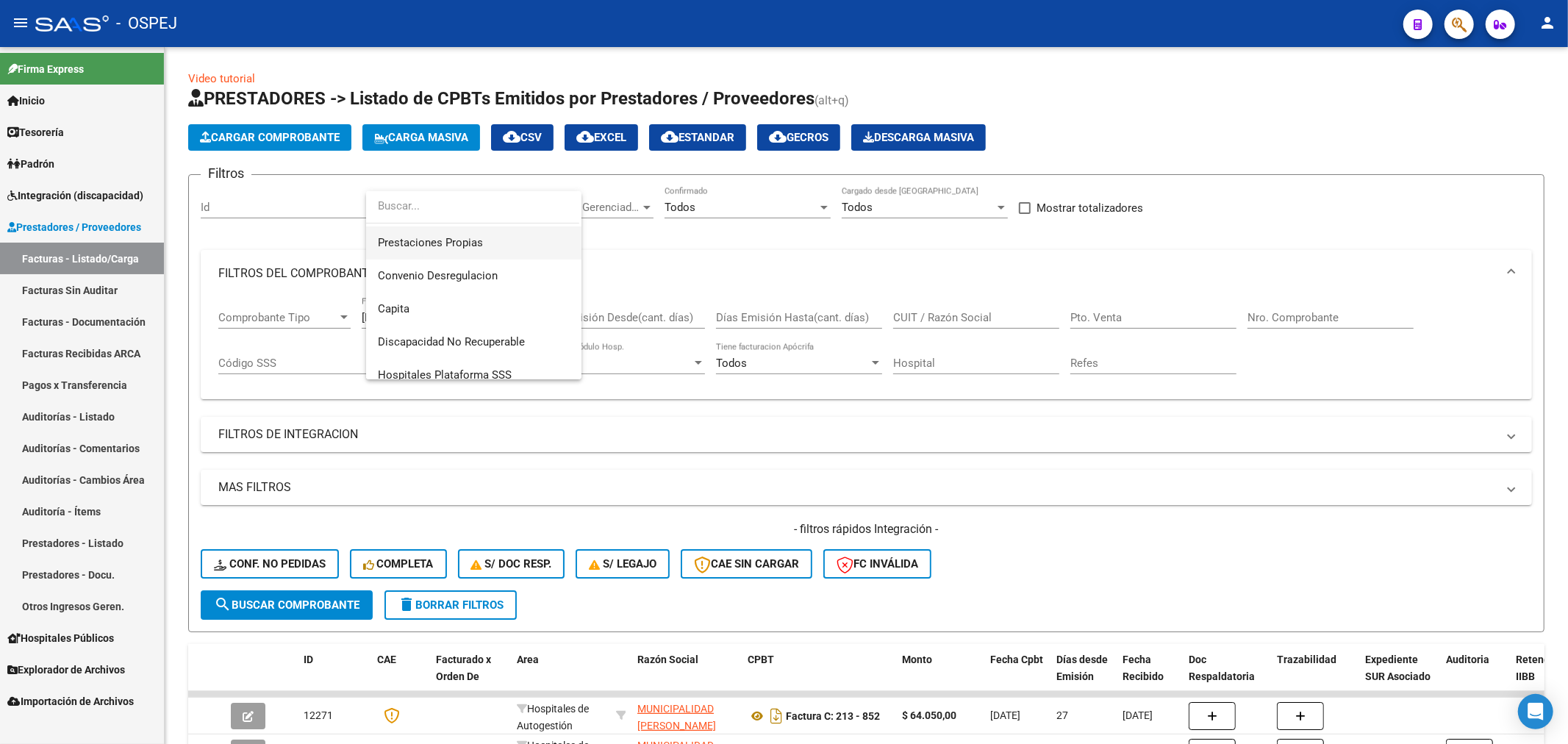
click at [501, 243] on span "Prestaciones Propias" at bounding box center [473, 243] width 192 height 33
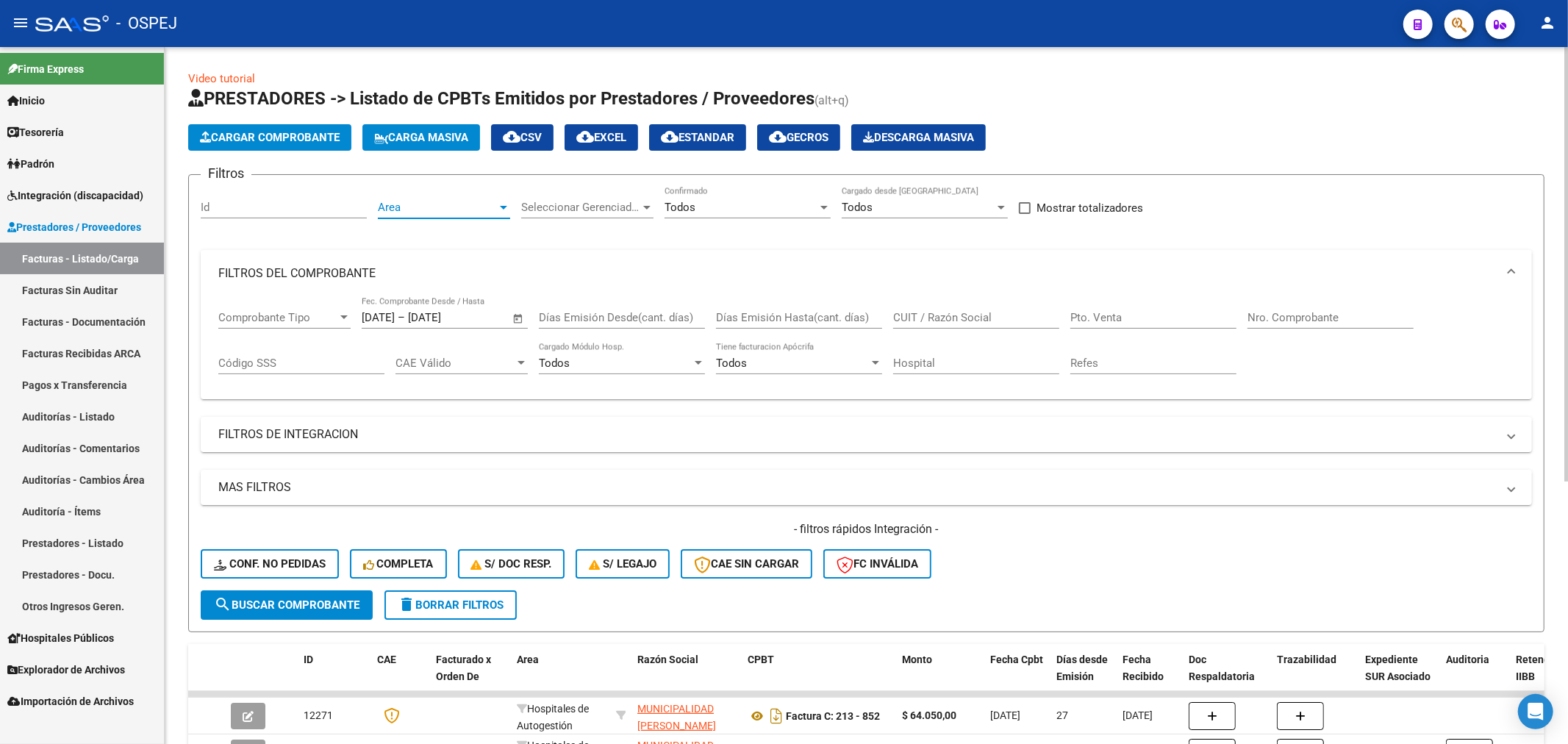
scroll to position [166, 0]
click at [343, 602] on span "search Buscar Comprobante" at bounding box center [287, 605] width 145 height 13
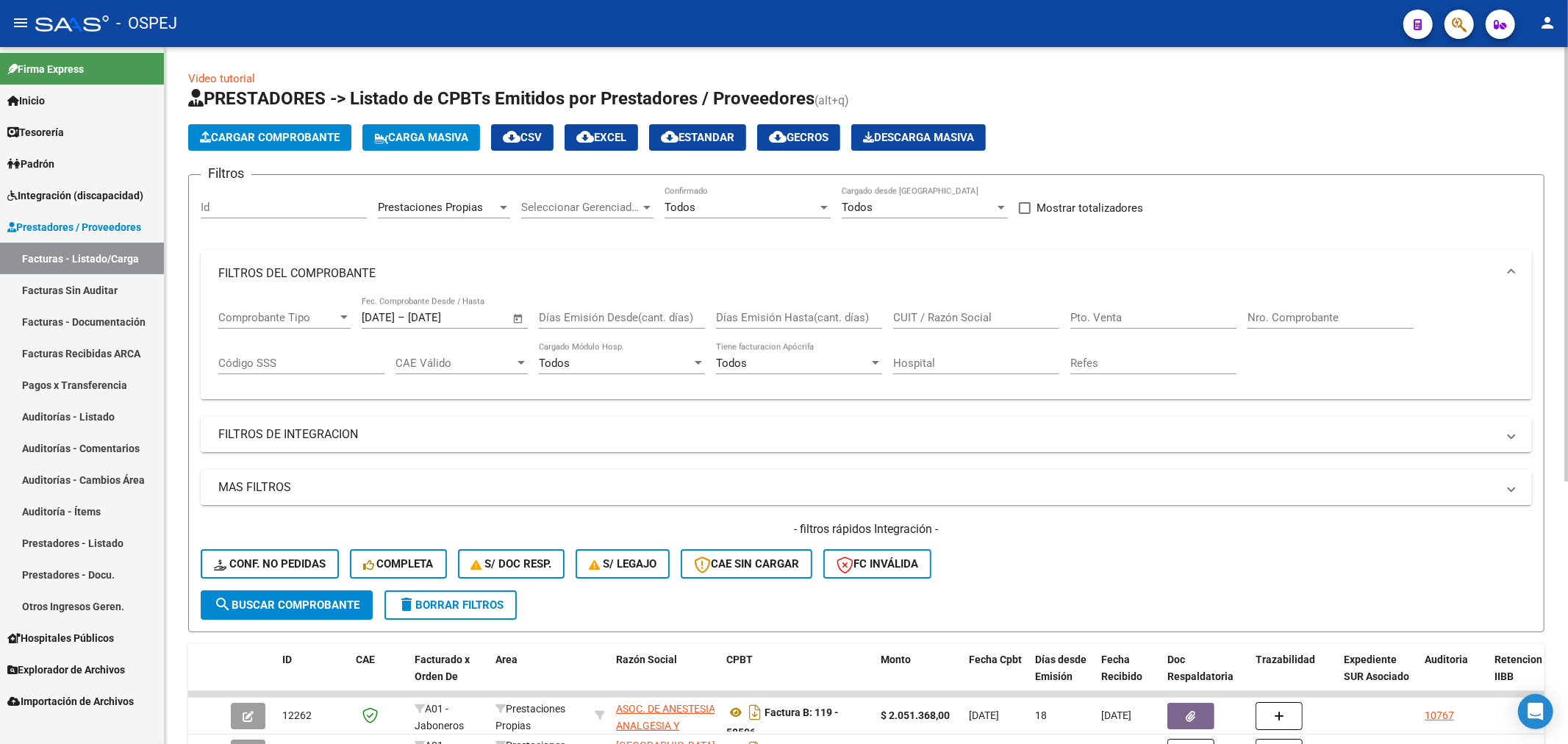
click at [628, 145] on button "cloud_download EXCEL" at bounding box center [602, 137] width 73 height 26
